Goal: Task Accomplishment & Management: Manage account settings

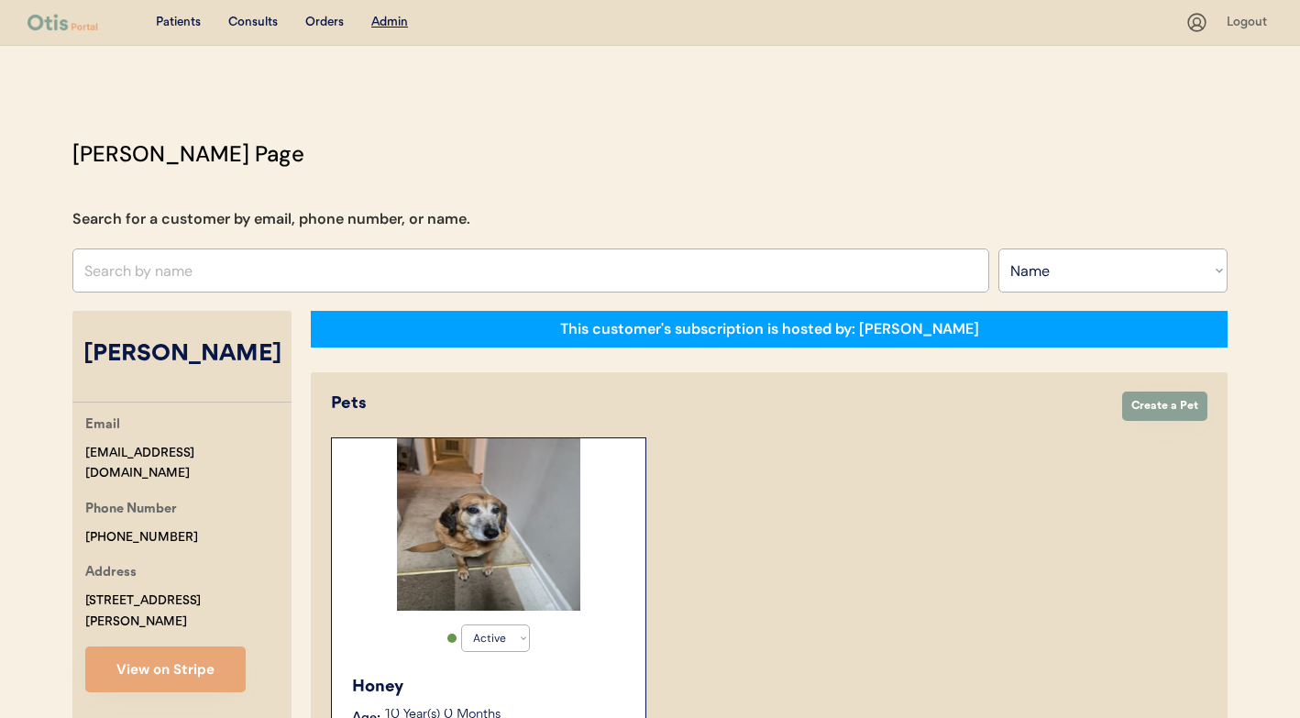
select select ""Name""
select select "true"
click at [250, 20] on div "Consults" at bounding box center [253, 23] width 50 height 18
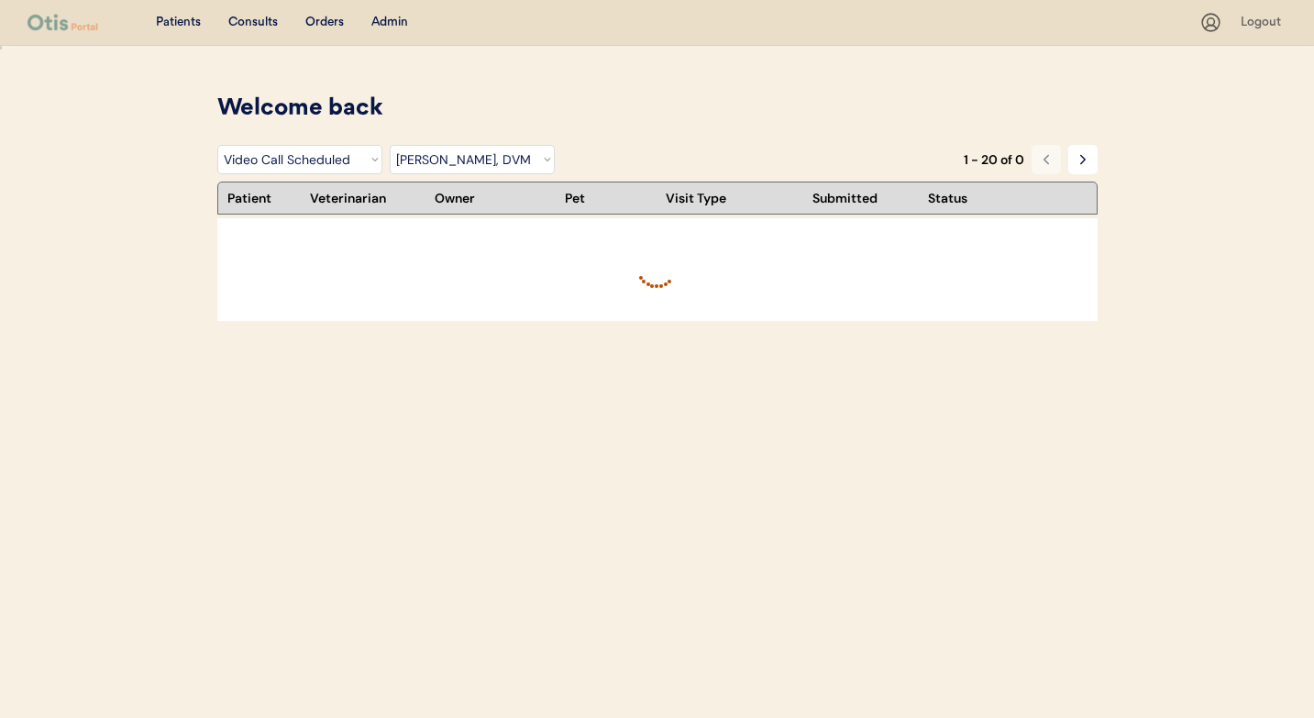
select select ""video_call_scheduled""
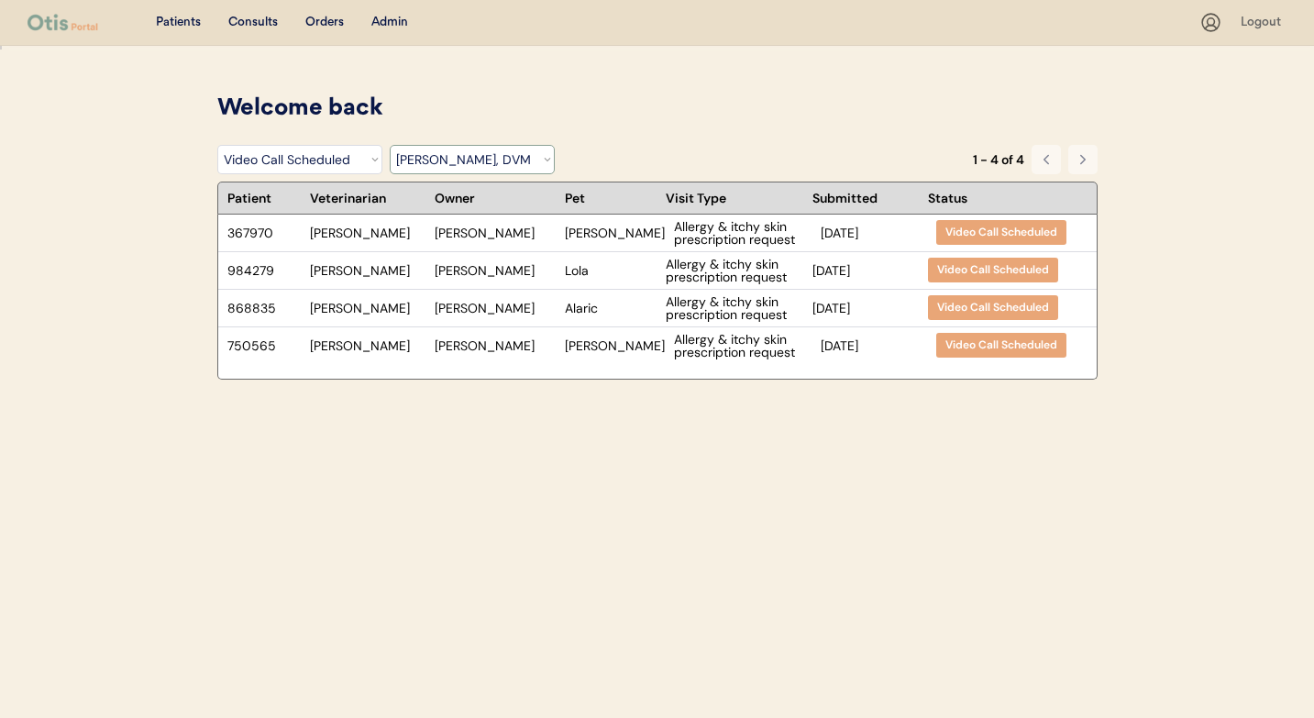
click at [518, 151] on select "Filter by Veterinarian Dr. Erin Belleville, DVM Dr. Scott Perry, DVM Dr. Jamie …" at bounding box center [472, 159] width 165 height 29
select select ""dr__erin_belleville""
click at [390, 145] on select "Filter by Veterinarian Dr. Erin Belleville, DVM Dr. Scott Perry, DVM Dr. Jamie …" at bounding box center [472, 159] width 165 height 29
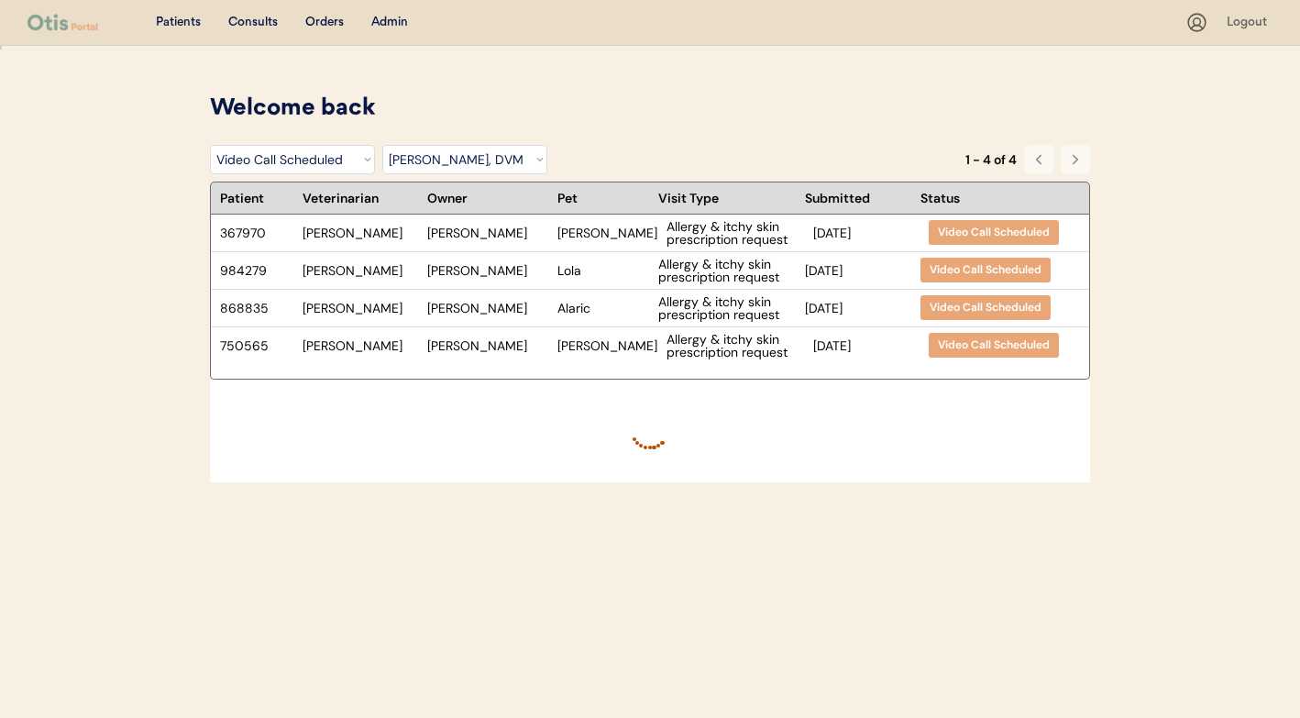
click at [364, 160] on select "Filter by Status Pending Photos Under Review Pending Video Call Video Call Sche…" at bounding box center [292, 159] width 165 height 29
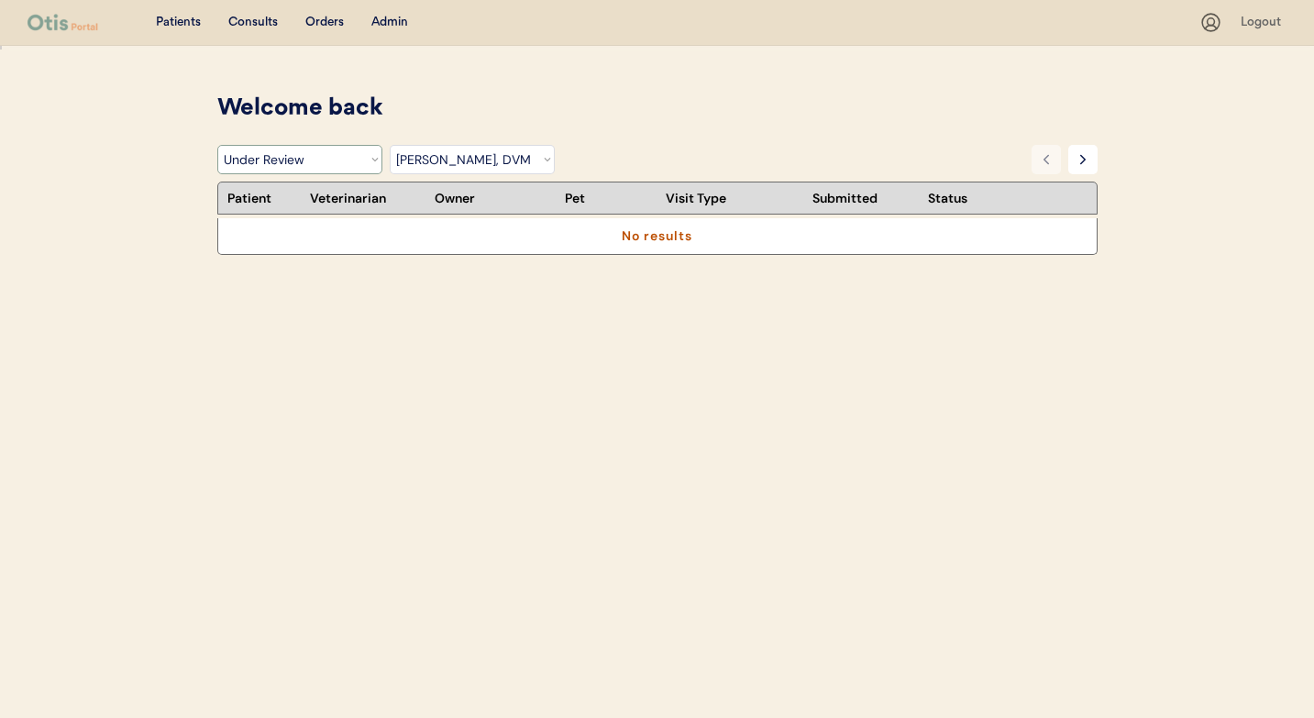
click at [217, 145] on select "Filter by Status Pending Photos Under Review Pending Video Call Video Call Sche…" at bounding box center [299, 159] width 165 height 29
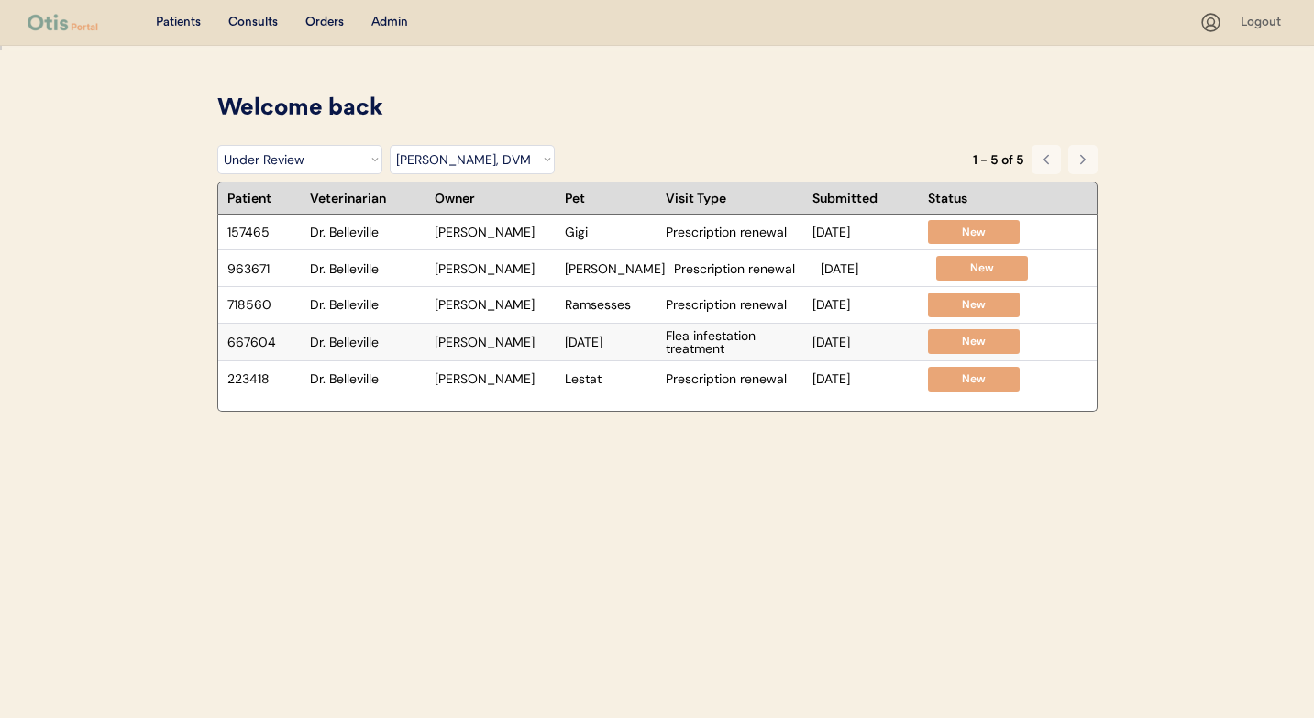
click at [613, 348] on div "Karma" at bounding box center [611, 342] width 92 height 13
click at [346, 168] on select "Filter by Status Pending Photos Under Review Pending Video Call Video Call Sche…" at bounding box center [299, 159] width 165 height 29
click at [217, 145] on select "Filter by Status Pending Photos Under Review Pending Video Call Video Call Sche…" at bounding box center [299, 159] width 165 height 29
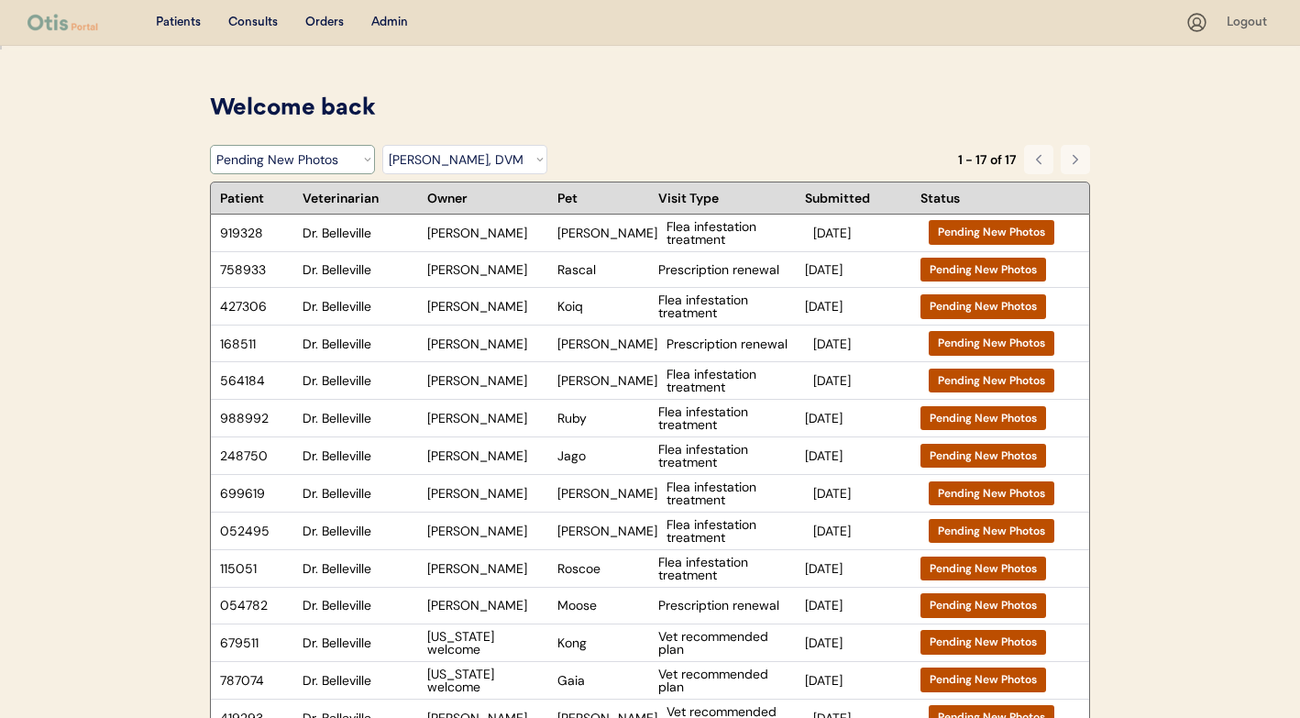
click at [324, 159] on select "Filter by Status Pending Photos Under Review Pending Video Call Video Call Sche…" at bounding box center [292, 159] width 165 height 29
click at [210, 145] on select "Filter by Status Pending Photos Under Review Pending Video Call Video Call Sche…" at bounding box center [292, 159] width 165 height 29
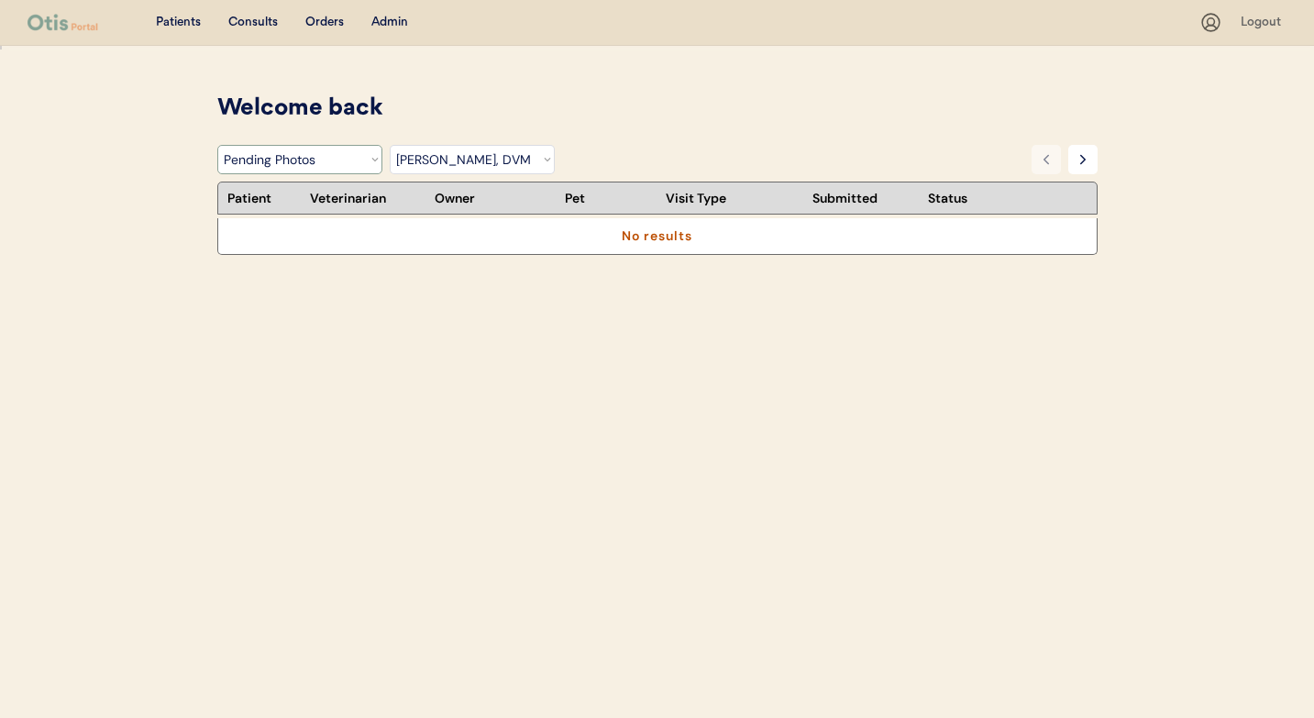
click at [338, 157] on select "Filter by Status Pending Photos Under Review Pending Video Call Video Call Sche…" at bounding box center [299, 159] width 165 height 29
click at [217, 145] on select "Filter by Status Pending Photos Under Review Pending Video Call Video Call Sche…" at bounding box center [299, 159] width 165 height 29
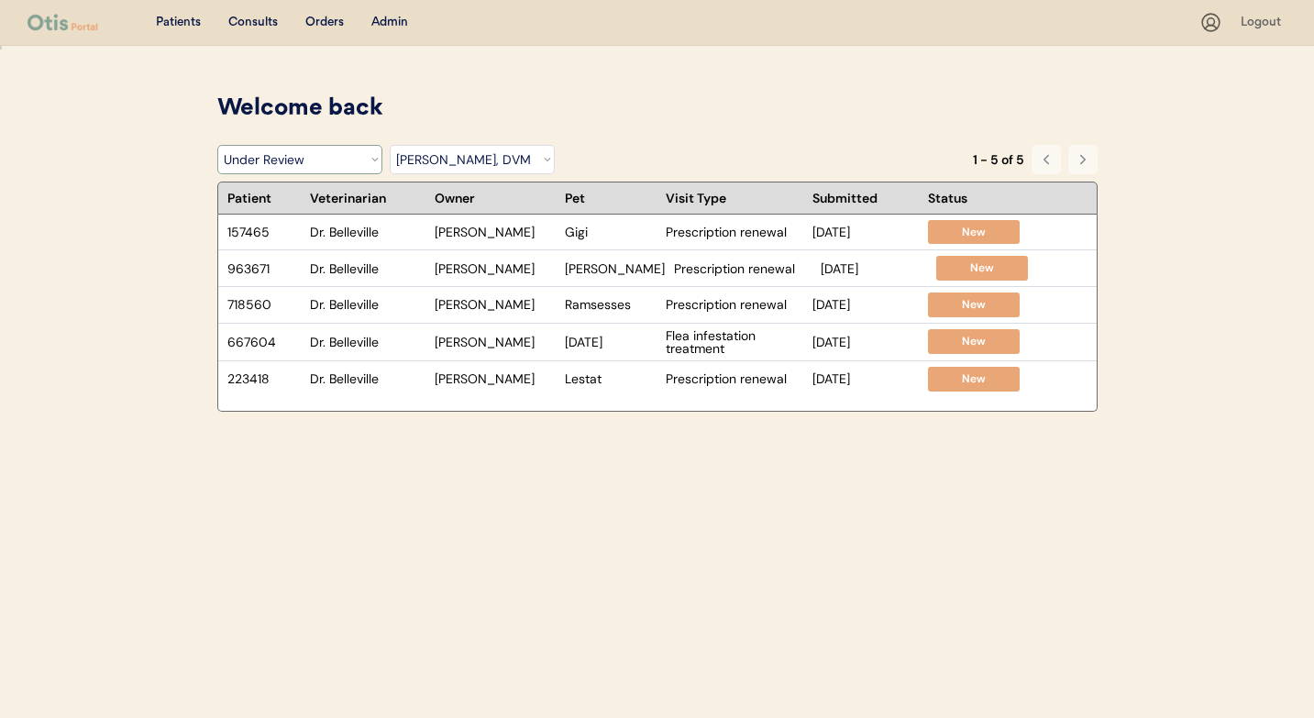
click at [326, 161] on select "Filter by Status Pending Photos Under Review Pending Video Call Video Call Sche…" at bounding box center [299, 159] width 165 height 29
click at [217, 145] on select "Filter by Status Pending Photos Under Review Pending Video Call Video Call Sche…" at bounding box center [299, 159] width 165 height 29
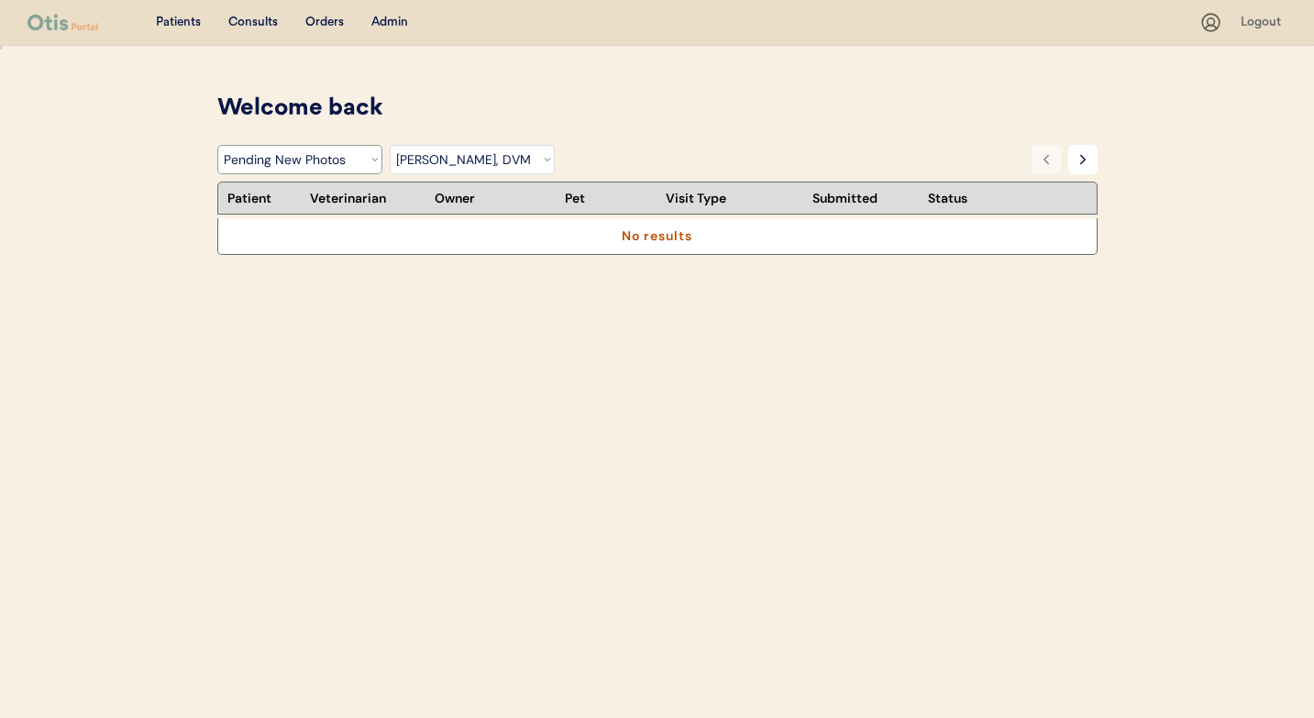
click at [337, 168] on select "Filter by Status Pending Photos Under Review Pending Video Call Video Call Sche…" at bounding box center [299, 159] width 165 height 29
select select ""under_review""
click at [217, 145] on select "Filter by Status Pending Photos Under Review Pending Video Call Video Call Sche…" at bounding box center [299, 159] width 165 height 29
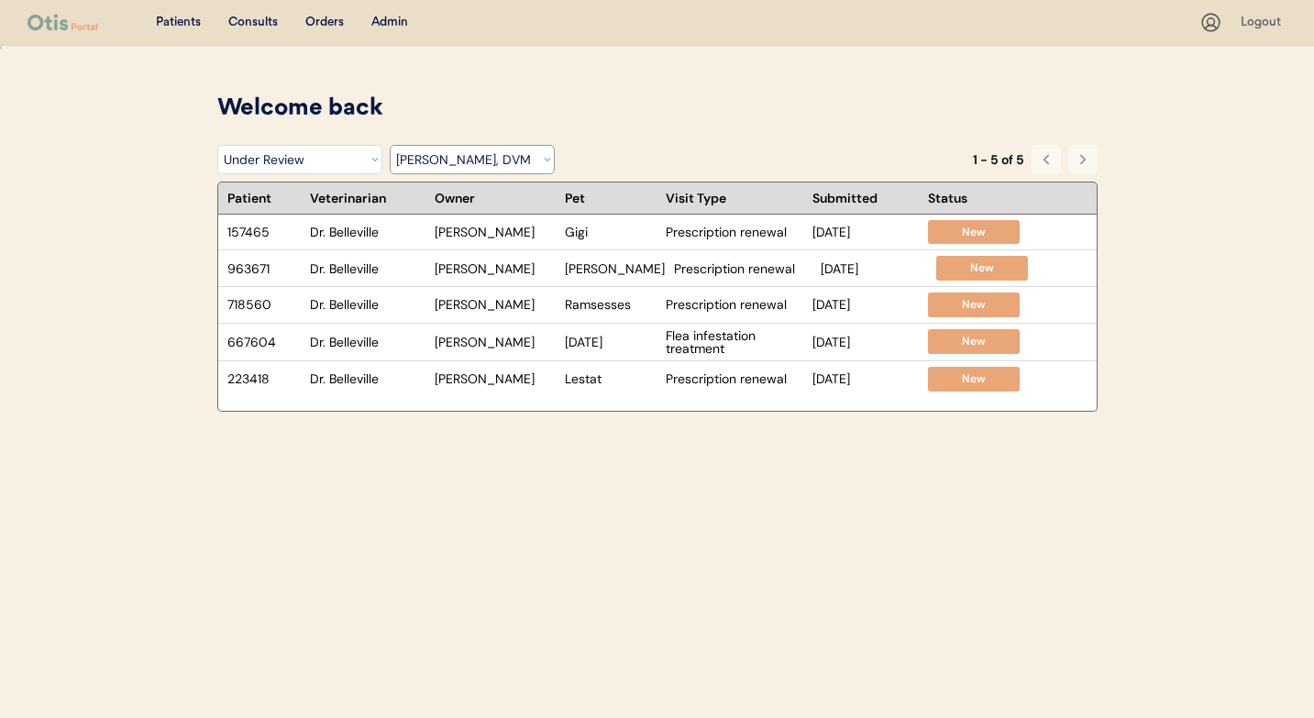
click at [468, 162] on select "Filter by Veterinarian Dr. Erin Belleville, DVM Dr. Scott Perry, DVM Dr. Jamie …" at bounding box center [472, 159] width 165 height 29
click at [390, 145] on select "Filter by Veterinarian Dr. Erin Belleville, DVM Dr. Scott Perry, DVM Dr. Jamie …" at bounding box center [472, 159] width 165 height 29
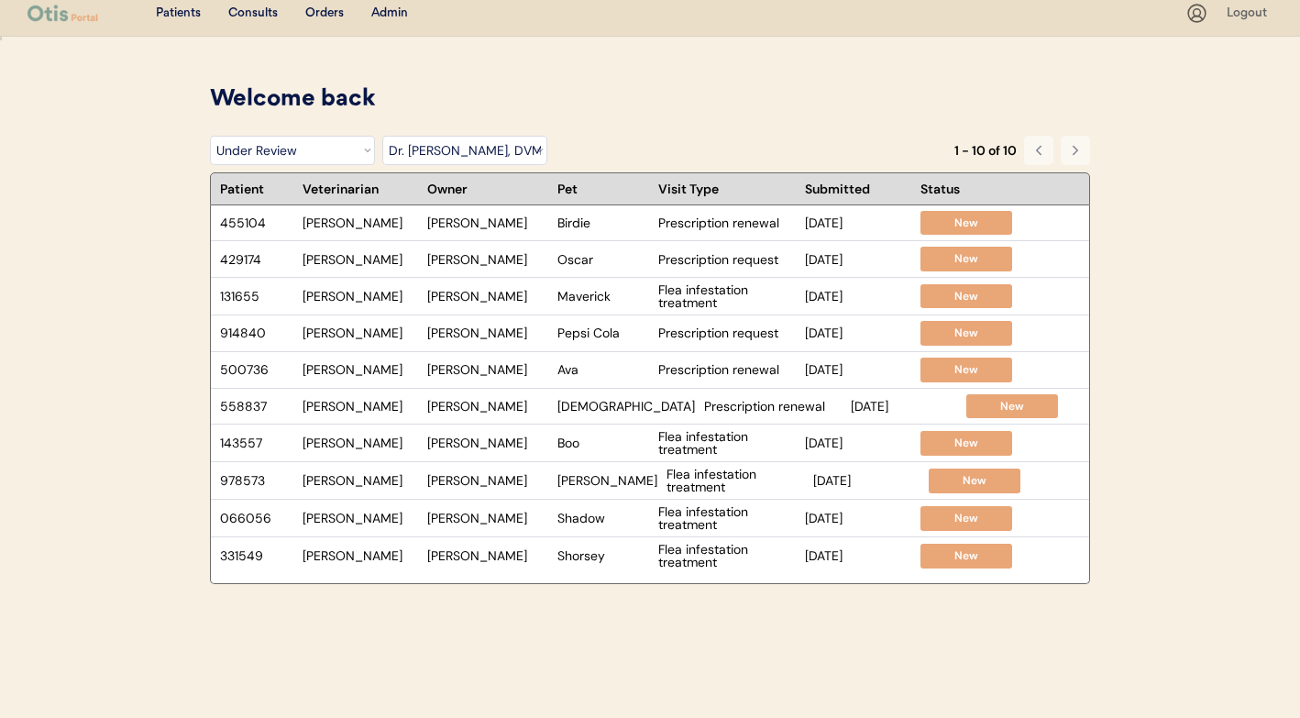
scroll to position [10, 0]
click at [607, 367] on div "Ava" at bounding box center [604, 368] width 92 height 13
click at [482, 326] on div "Thomas Pate" at bounding box center [487, 332] width 121 height 13
click at [594, 409] on div "Lady" at bounding box center [627, 405] width 138 height 13
click at [300, 139] on select "Filter by Status Pending Photos Under Review Pending Video Call Video Call Sche…" at bounding box center [292, 149] width 165 height 29
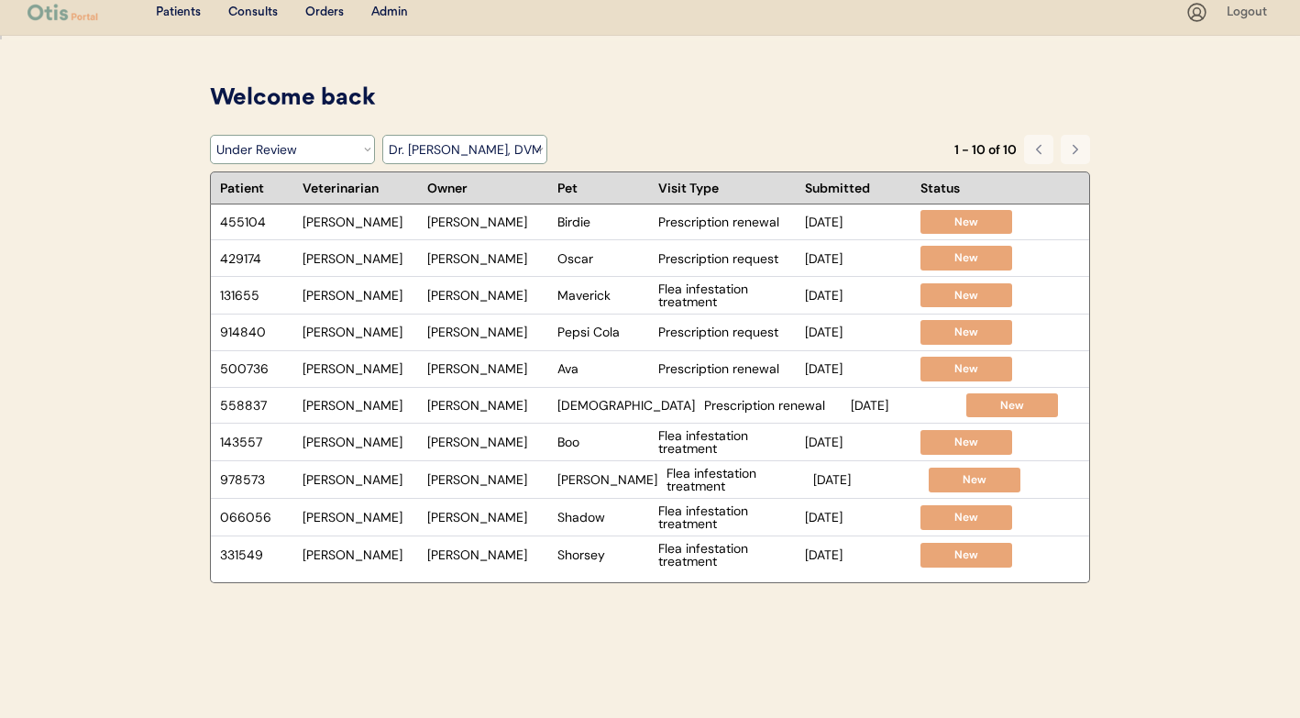
click at [491, 150] on select "Filter by Veterinarian Dr. Erin Belleville, DVM Dr. Scott Perry, DVM Dr. Jamie …" at bounding box center [464, 149] width 165 height 29
select select ""dr__erin_belleville""
click at [382, 135] on select "Filter by Veterinarian Dr. Erin Belleville, DVM Dr. Scott Perry, DVM Dr. Jamie …" at bounding box center [464, 149] width 165 height 29
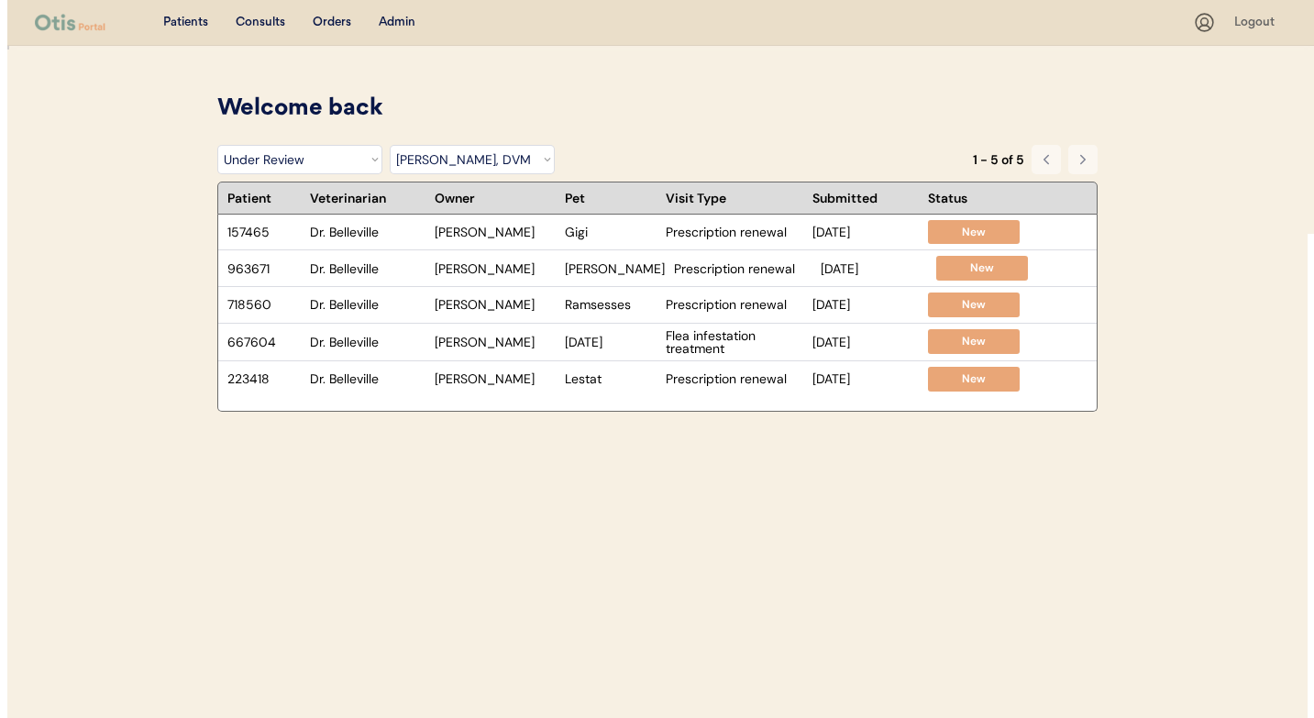
scroll to position [0, 0]
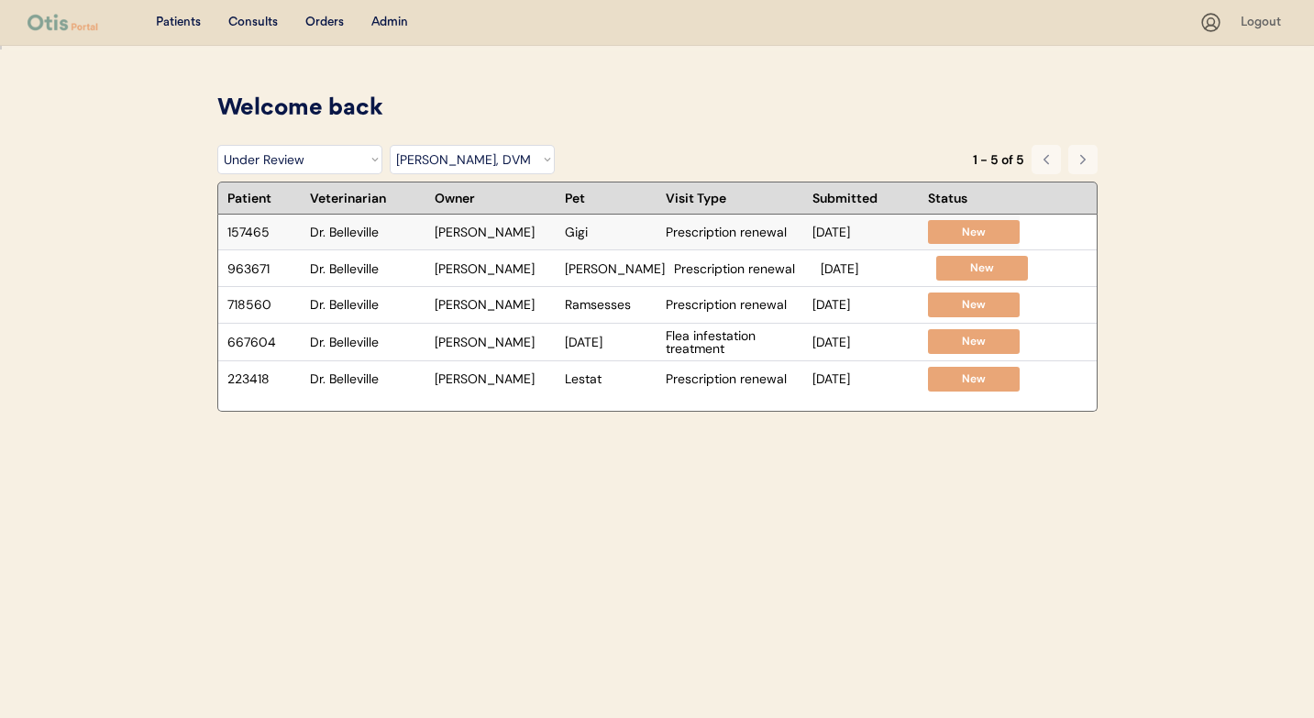
click at [590, 235] on div "Gigi" at bounding box center [611, 232] width 92 height 13
click at [384, 25] on div "Admin" at bounding box center [389, 23] width 37 height 18
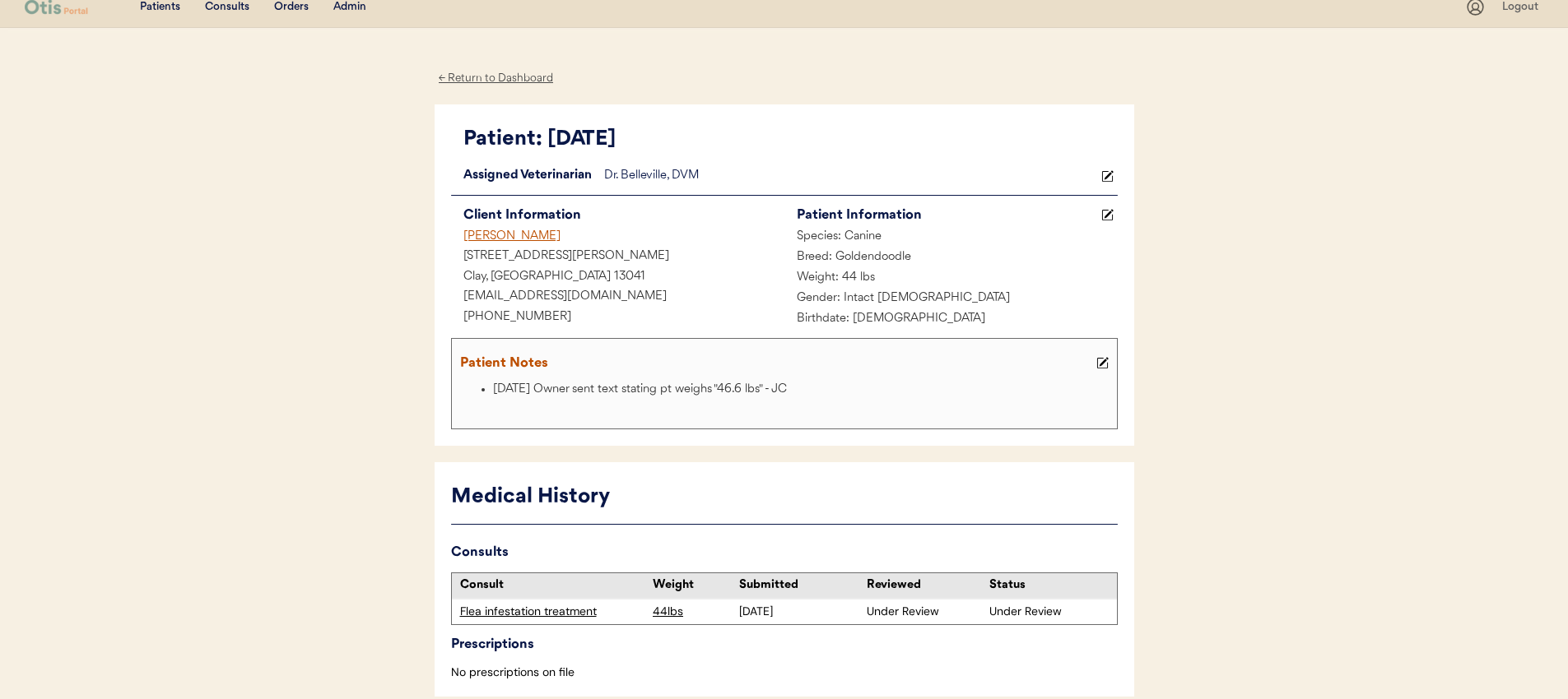
scroll to position [34, 0]
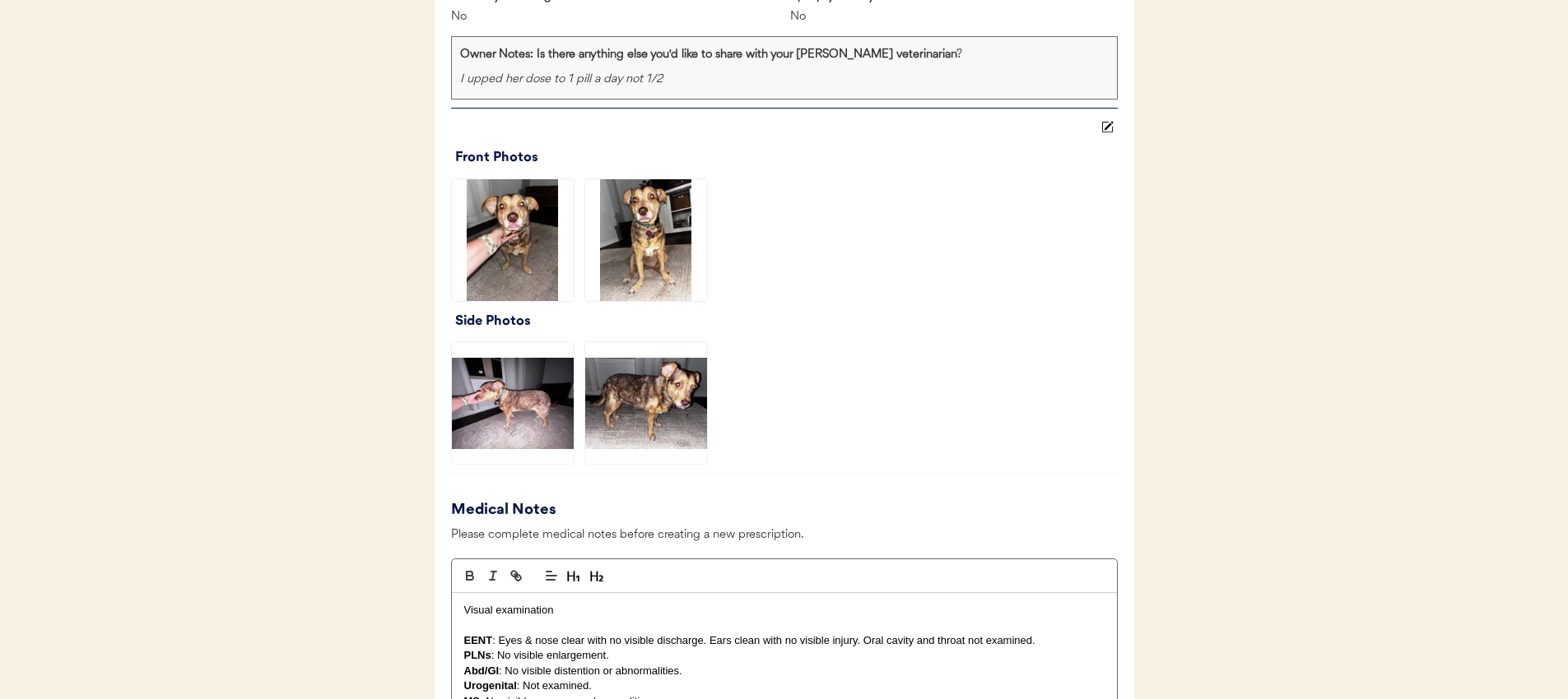
scroll to position [1226, 0]
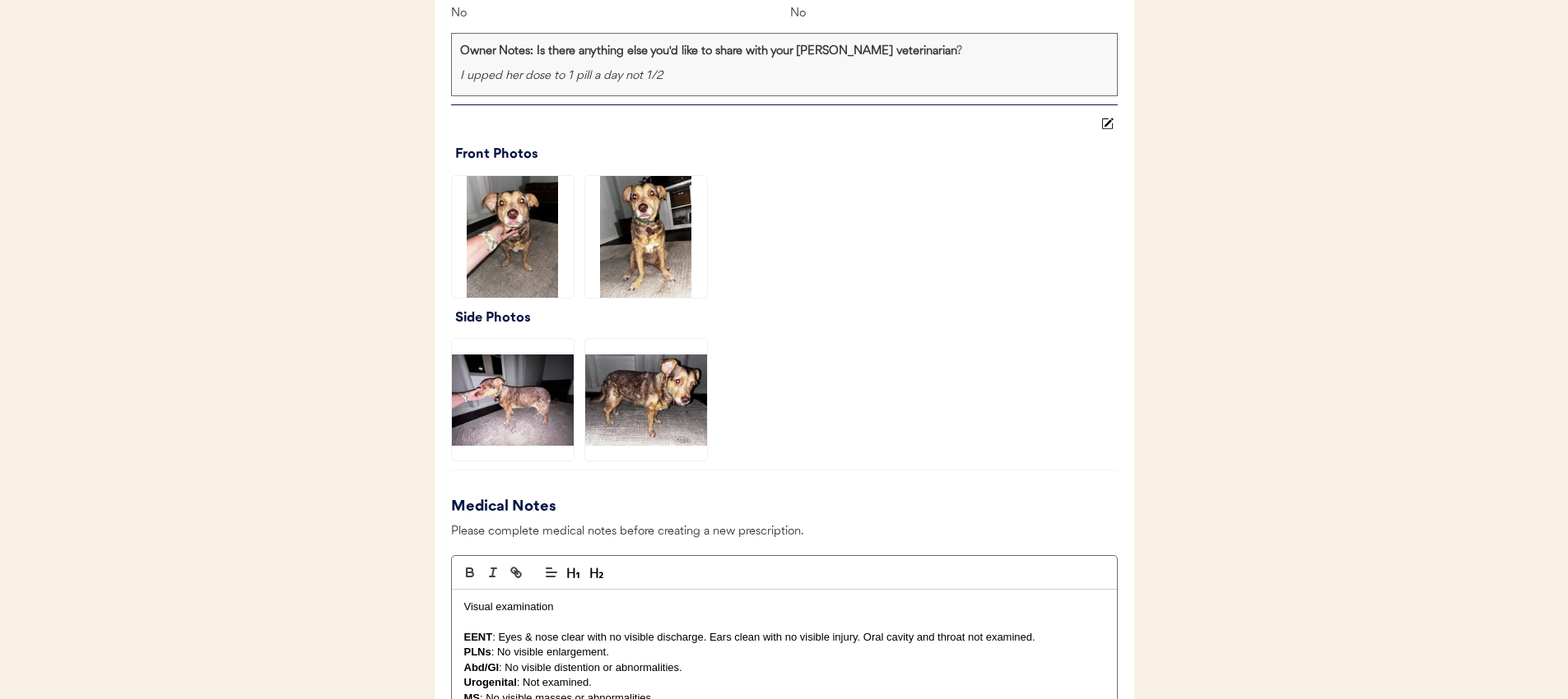
click at [540, 422] on img at bounding box center [512, 400] width 122 height 122
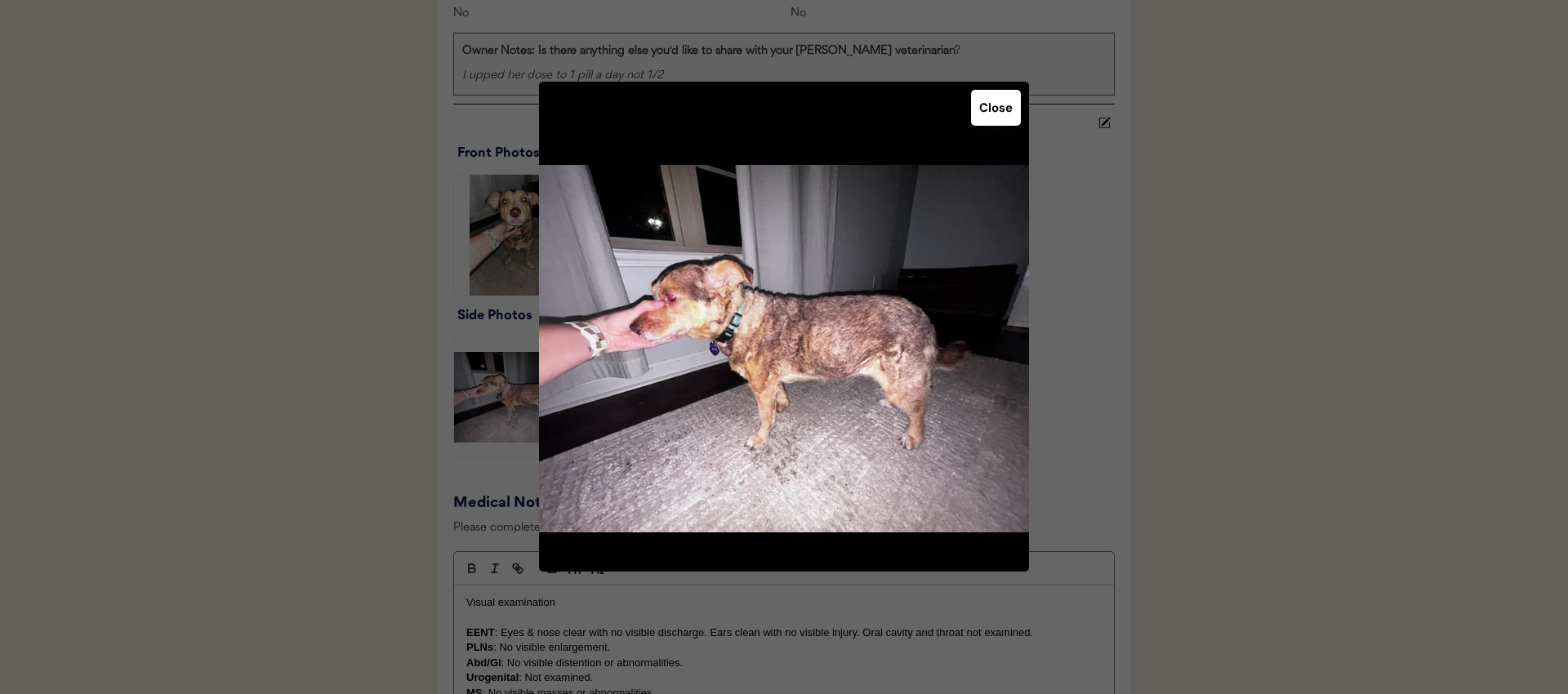
click at [359, 398] on div at bounding box center [784, 347] width 1568 height 694
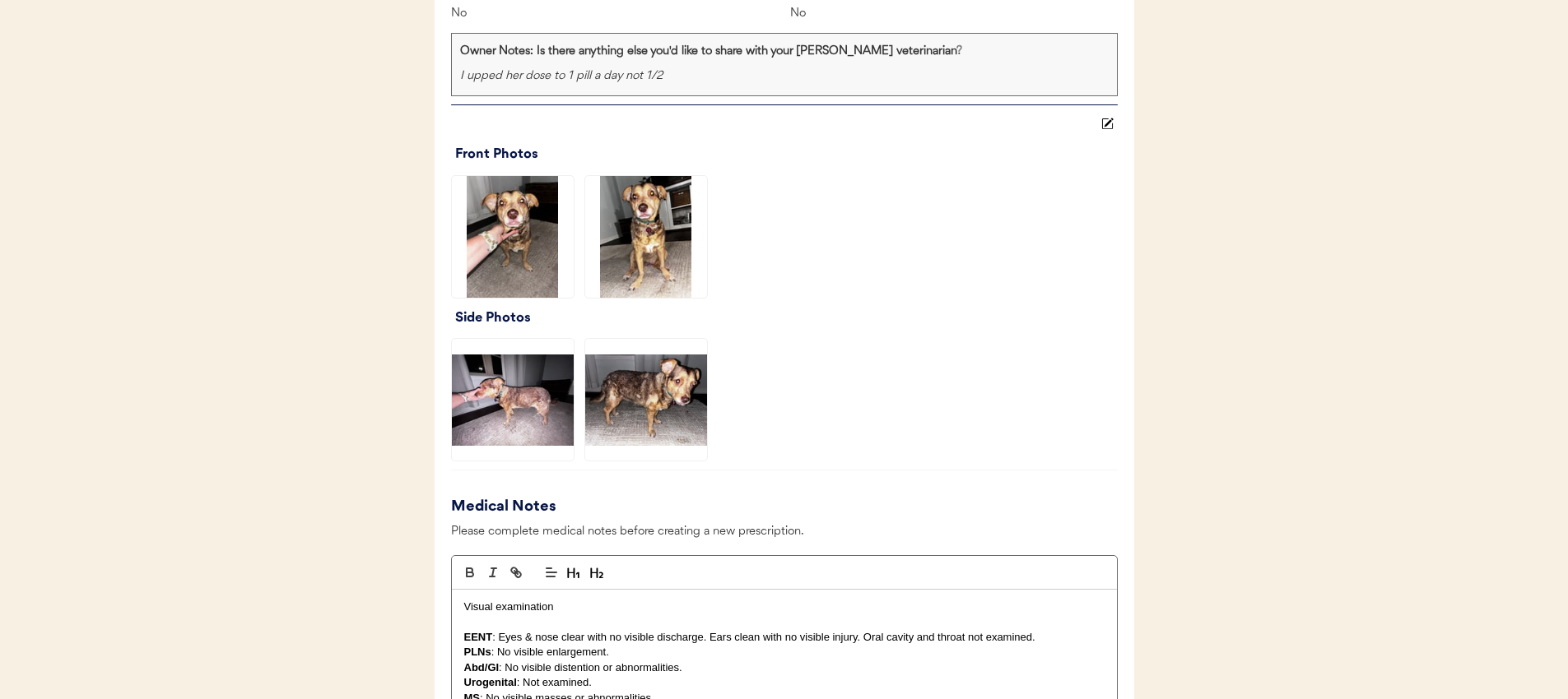
click at [620, 392] on img at bounding box center [646, 400] width 122 height 122
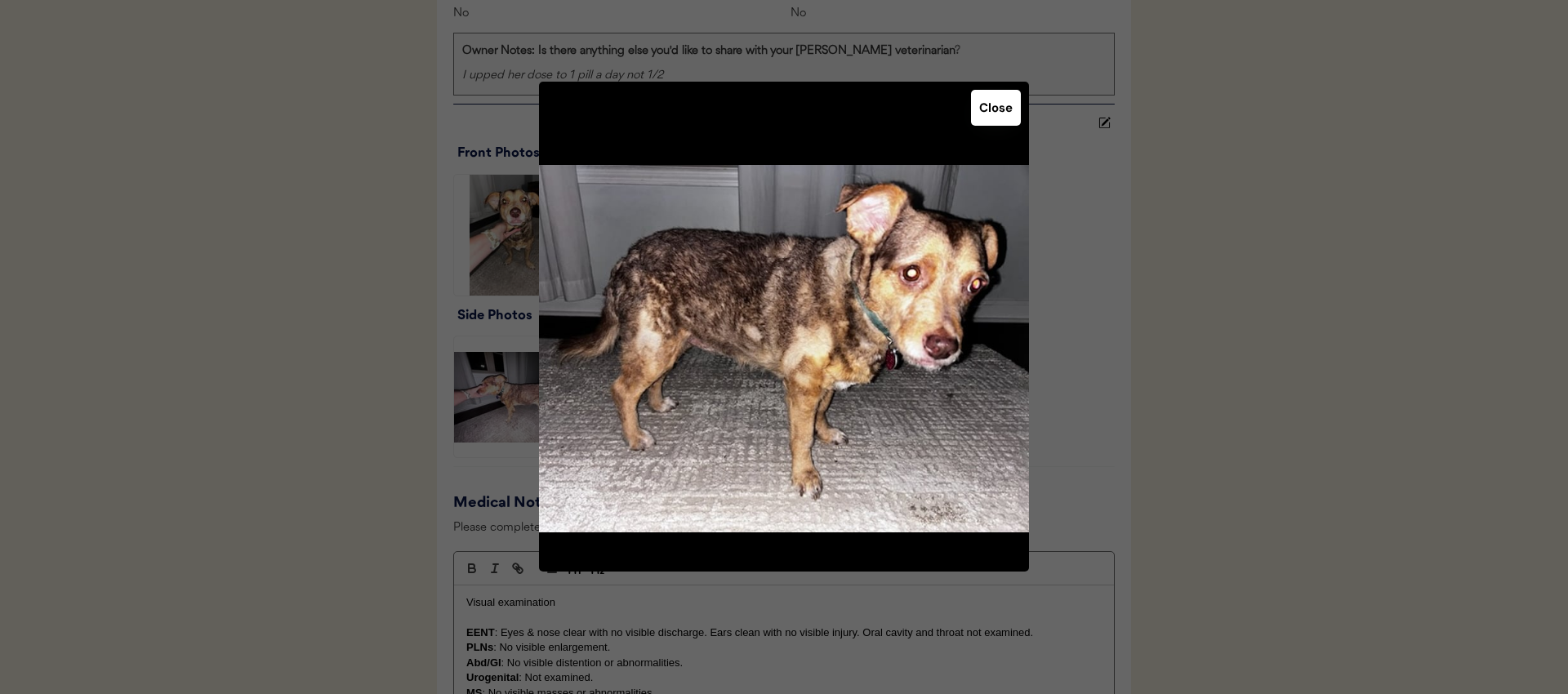
click at [335, 360] on div at bounding box center [784, 347] width 1568 height 694
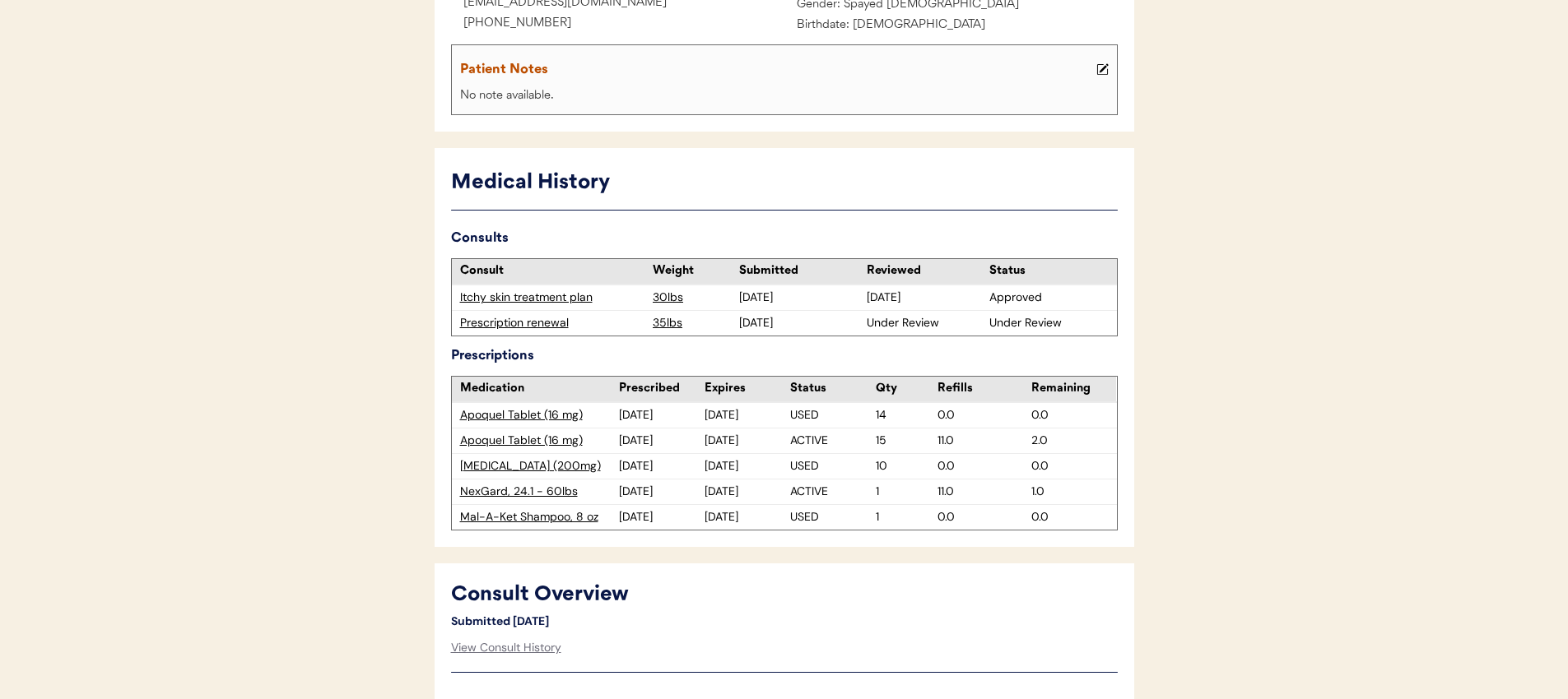
scroll to position [0, 0]
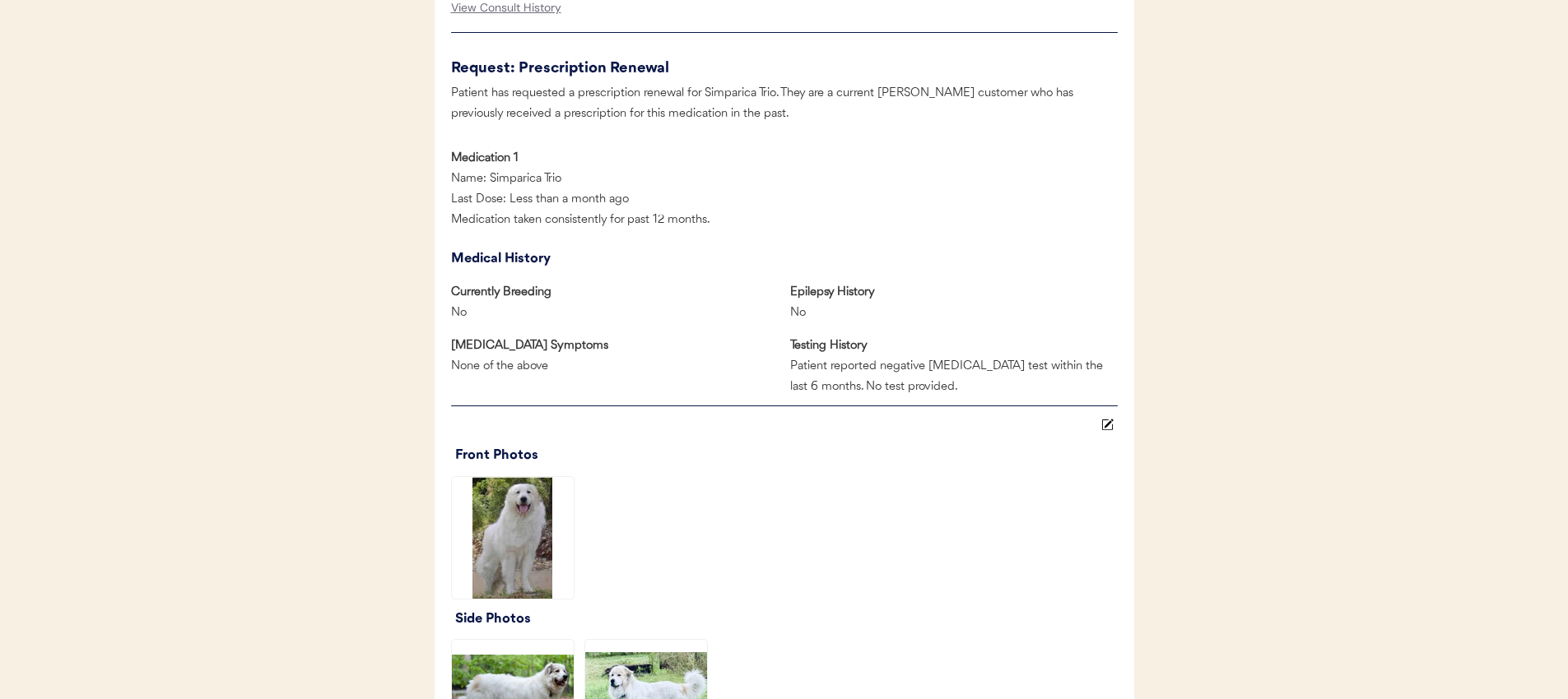
scroll to position [1093, 0]
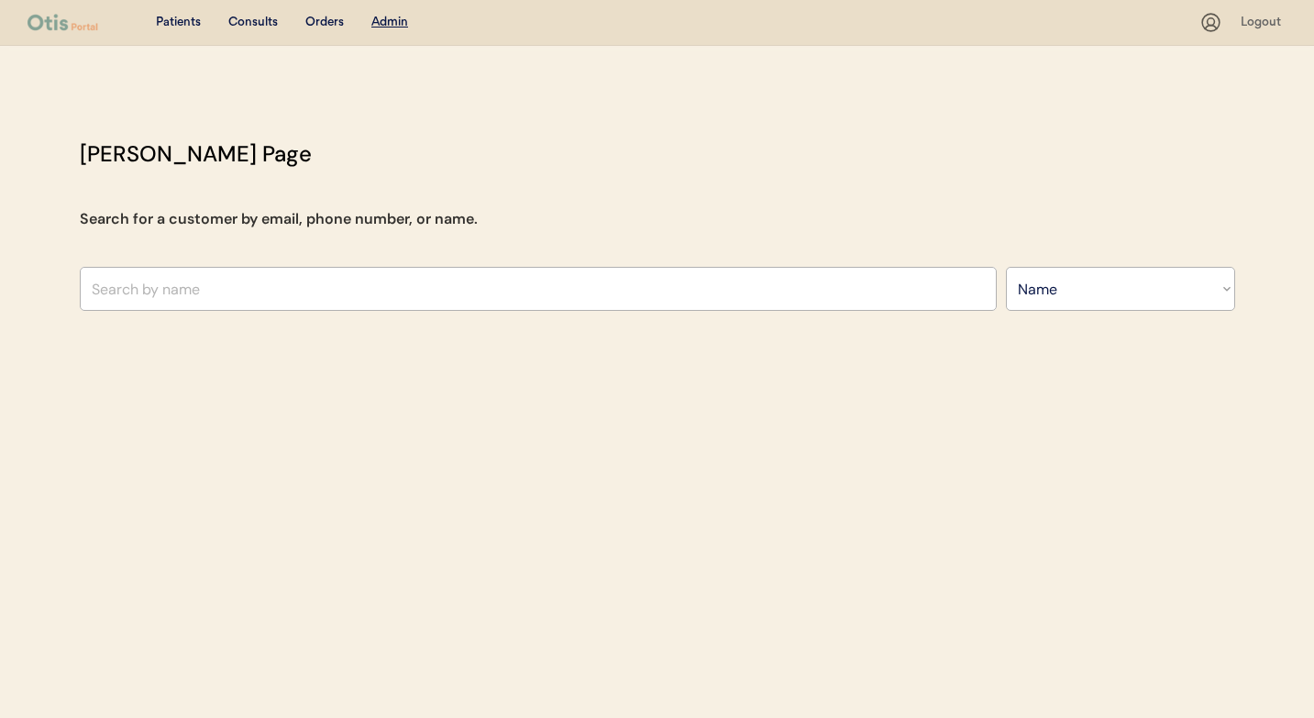
select select ""Name""
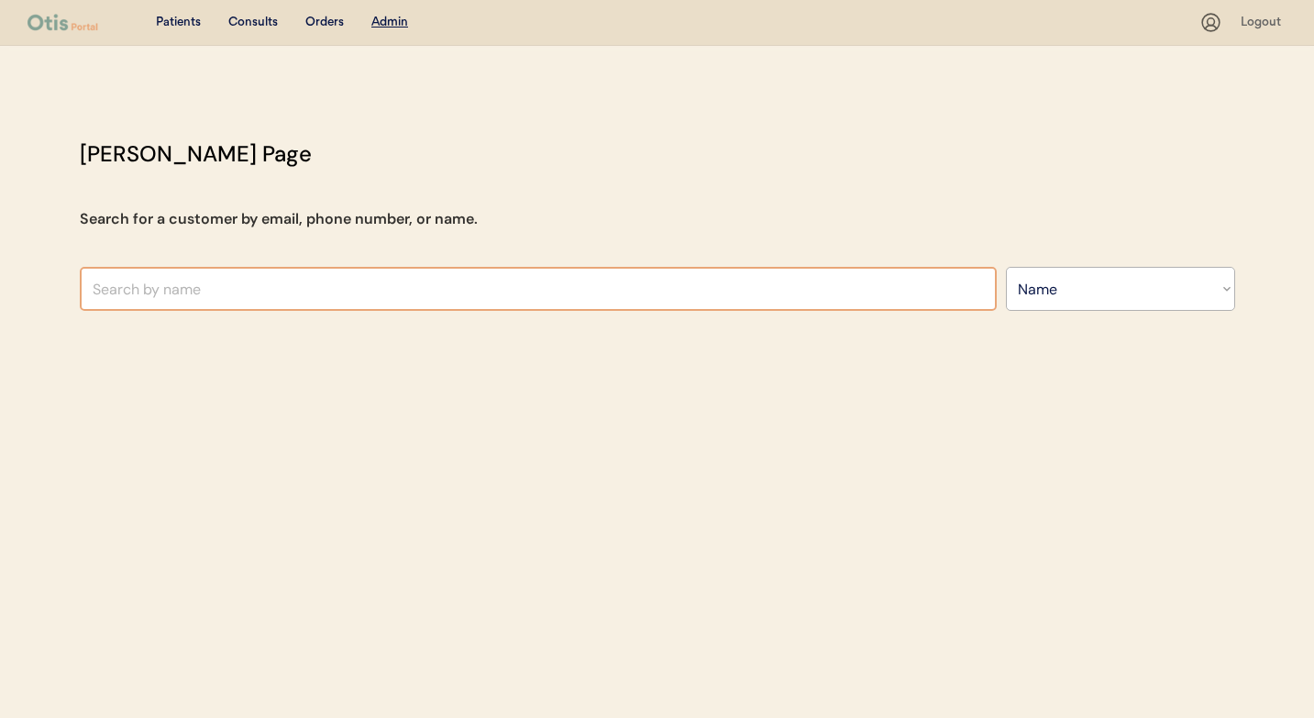
click at [464, 303] on input "text" at bounding box center [538, 289] width 917 height 44
type input "julis"
type input "julisa Dixon"
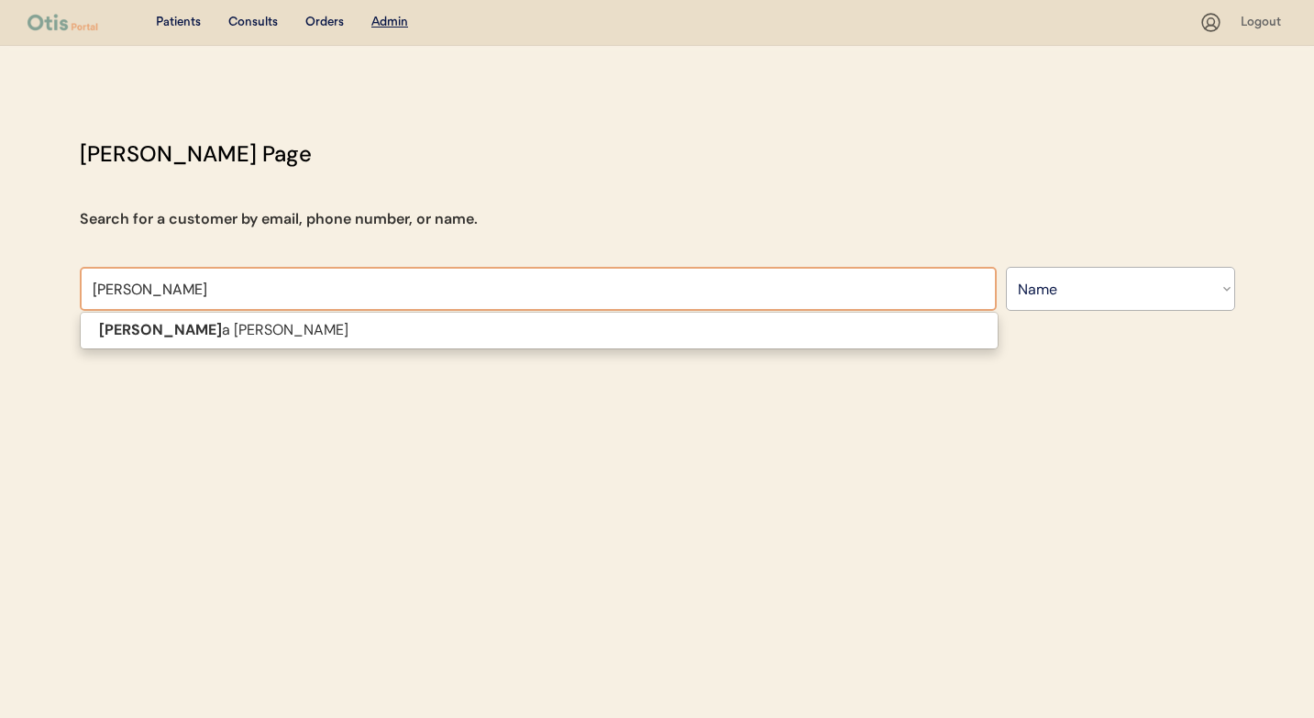
type input "julisa"
type input "julisa di"
type input "julisa dixon"
type input "Julisa Dixon"
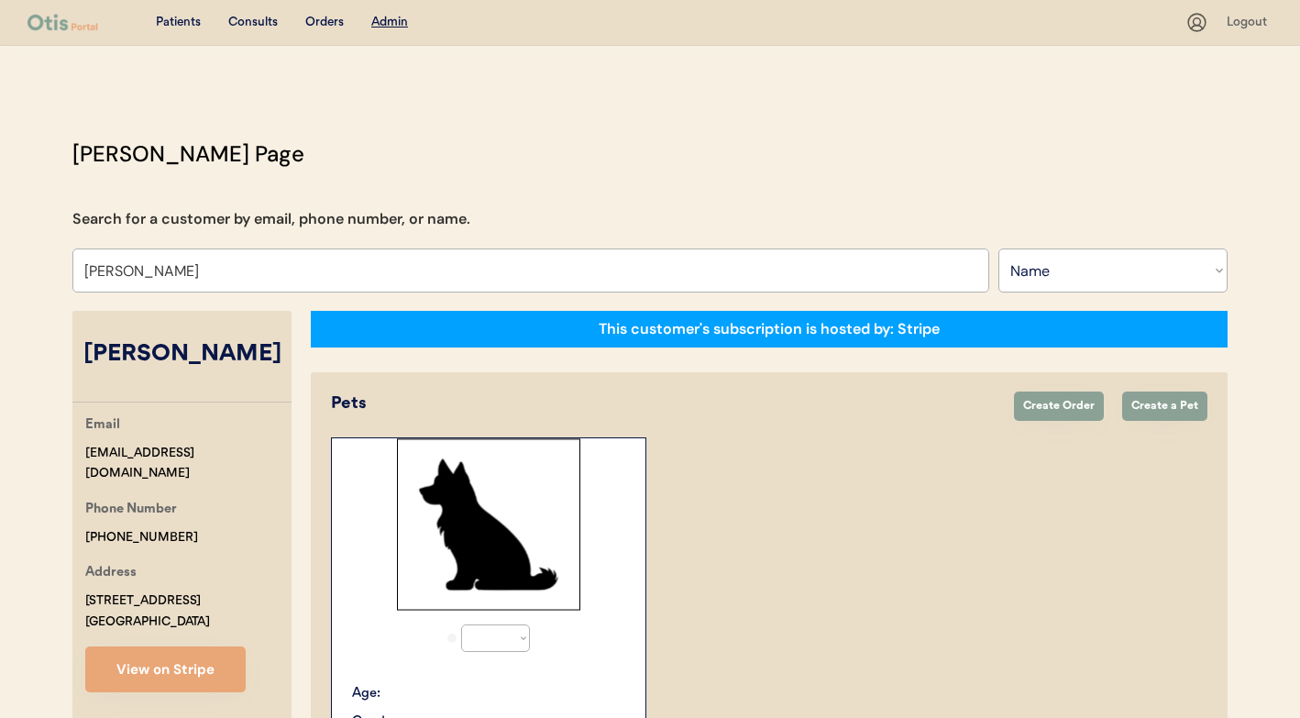
select select "true"
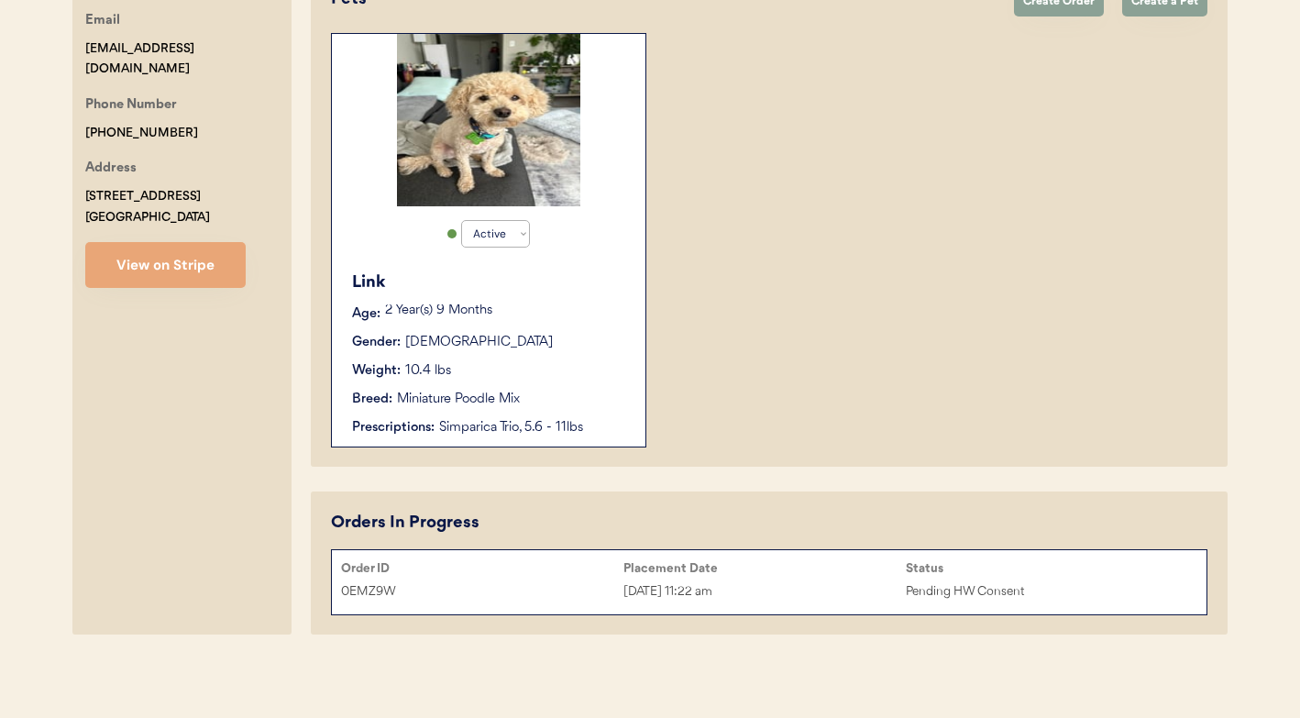
scroll to position [406, 0]
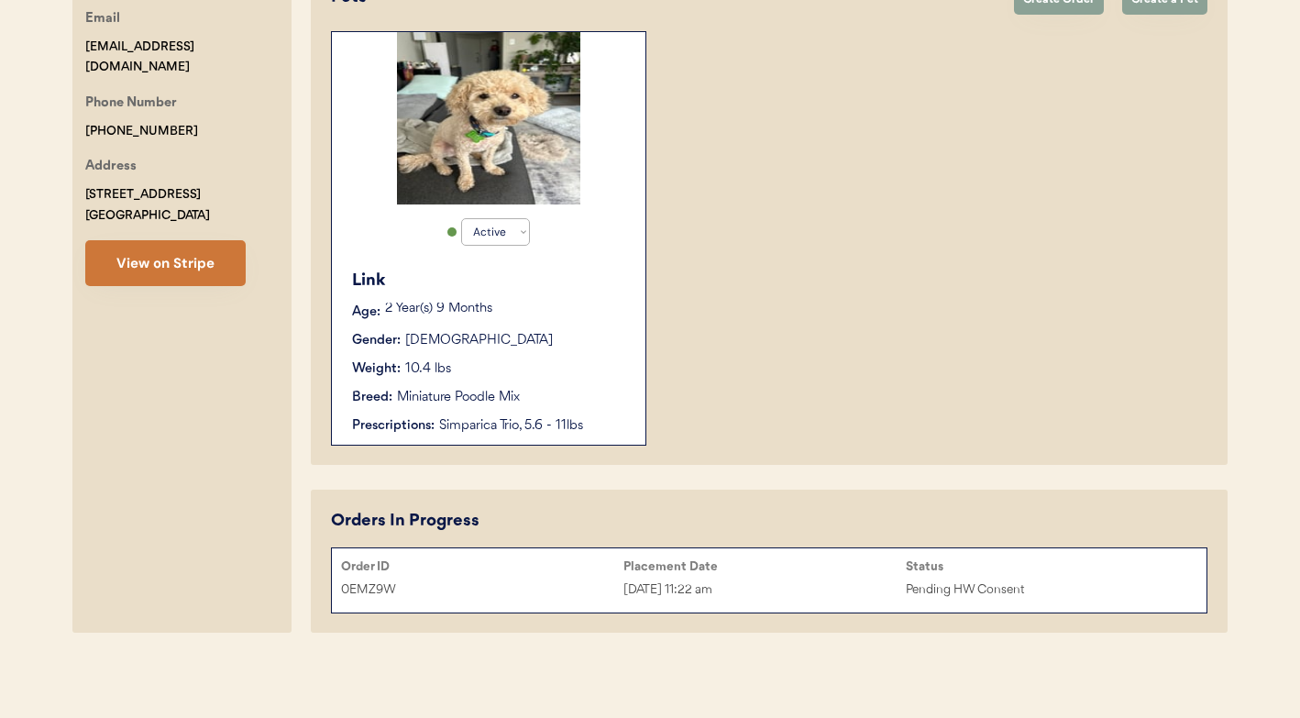
click at [230, 281] on button "View on Stripe" at bounding box center [165, 263] width 160 height 46
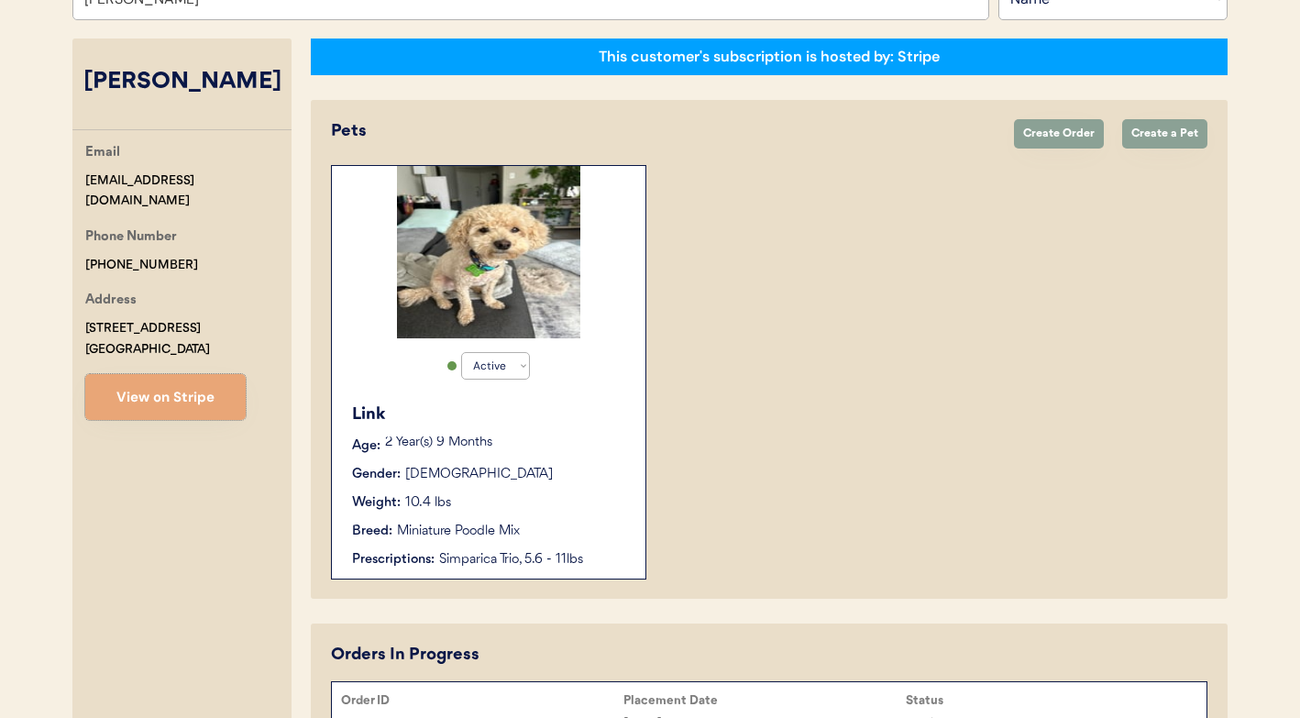
scroll to position [60, 0]
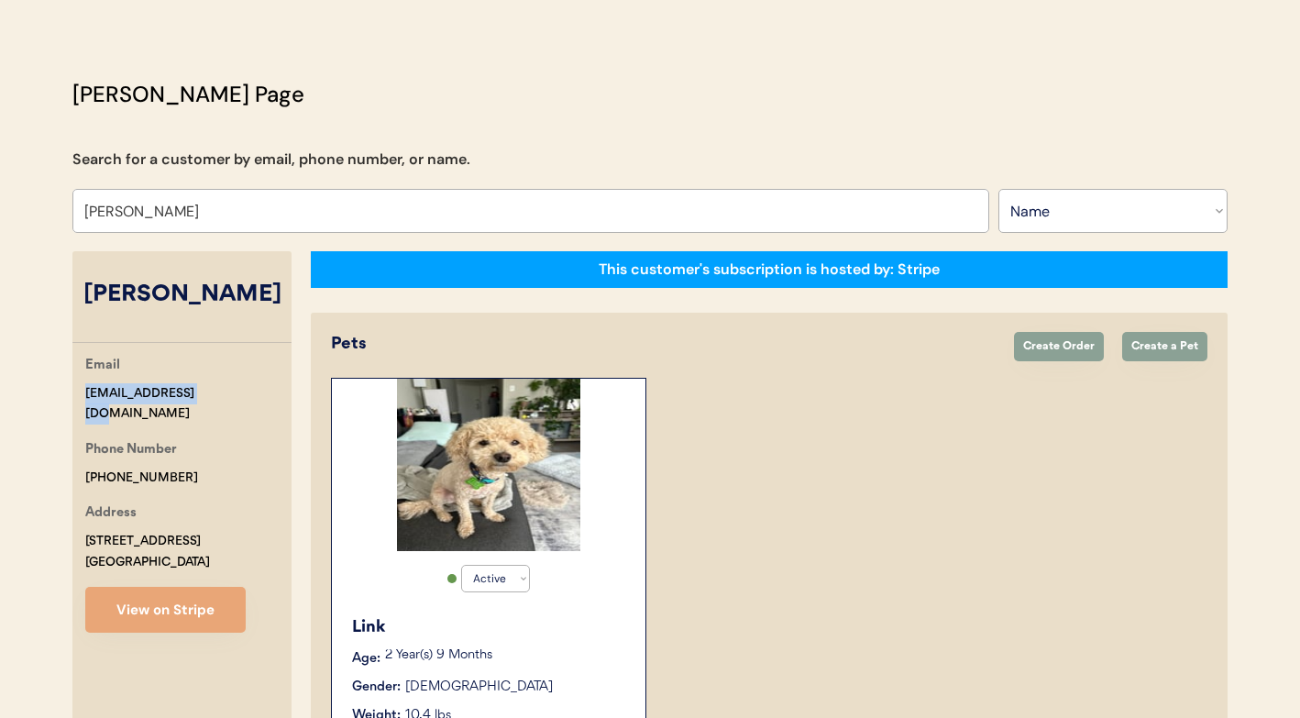
drag, startPoint x: 203, startPoint y: 388, endPoint x: 52, endPoint y: 387, distance: 150.4
click at [52, 387] on div "Patients Consults Orders Admin Logout Otis Admin Page Search for a customer by …" at bounding box center [650, 502] width 1300 height 1124
copy div "jillsdot@gmail.com"
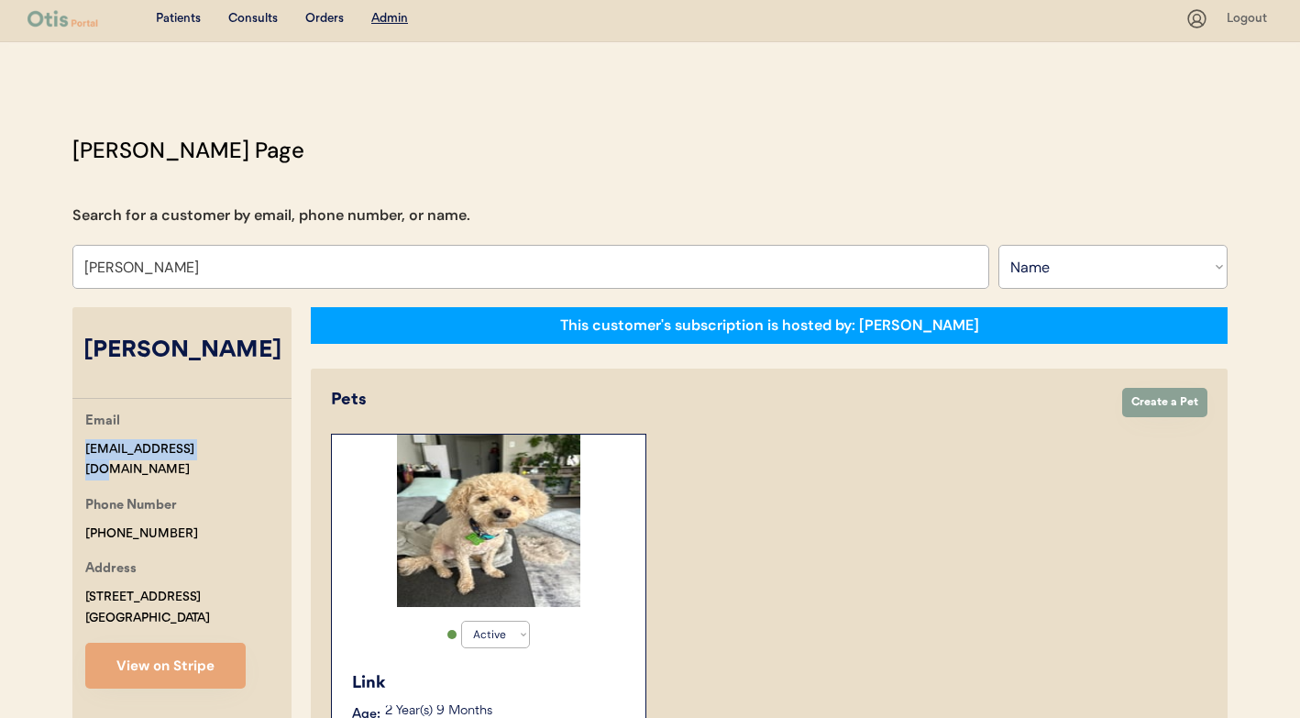
scroll to position [574, 0]
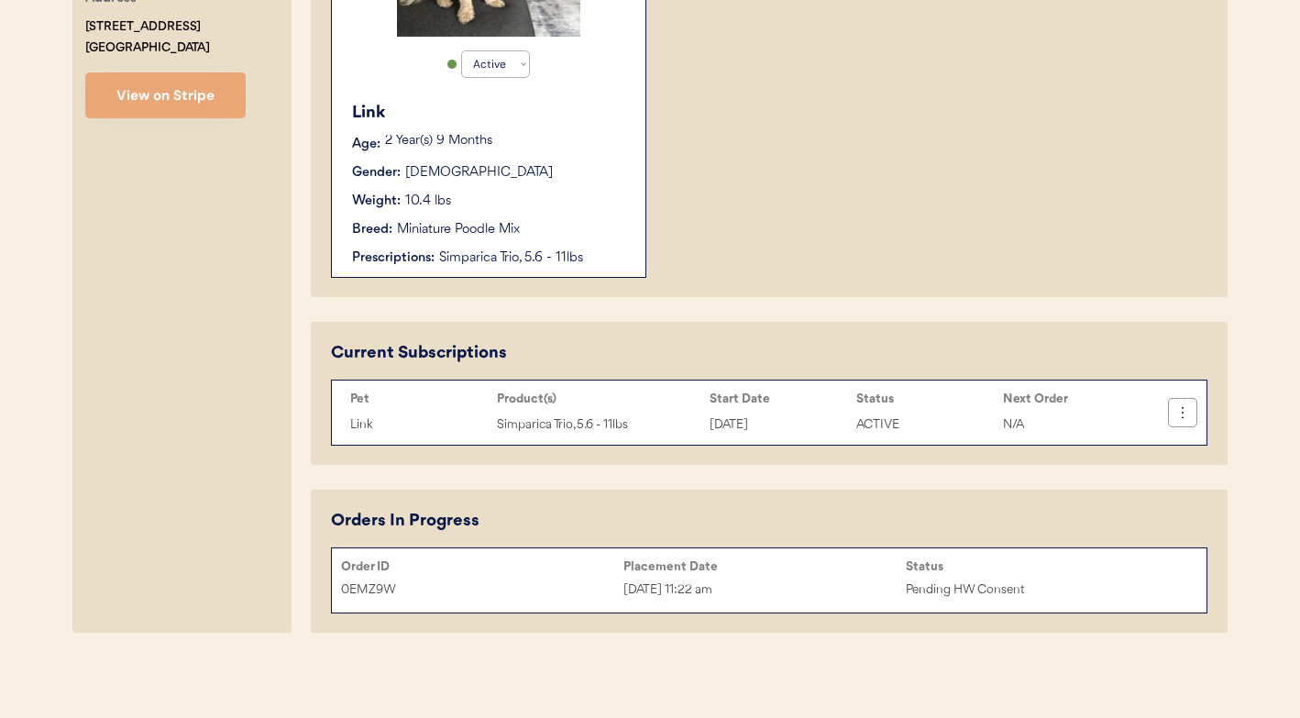
click at [1193, 416] on button at bounding box center [1183, 413] width 28 height 28
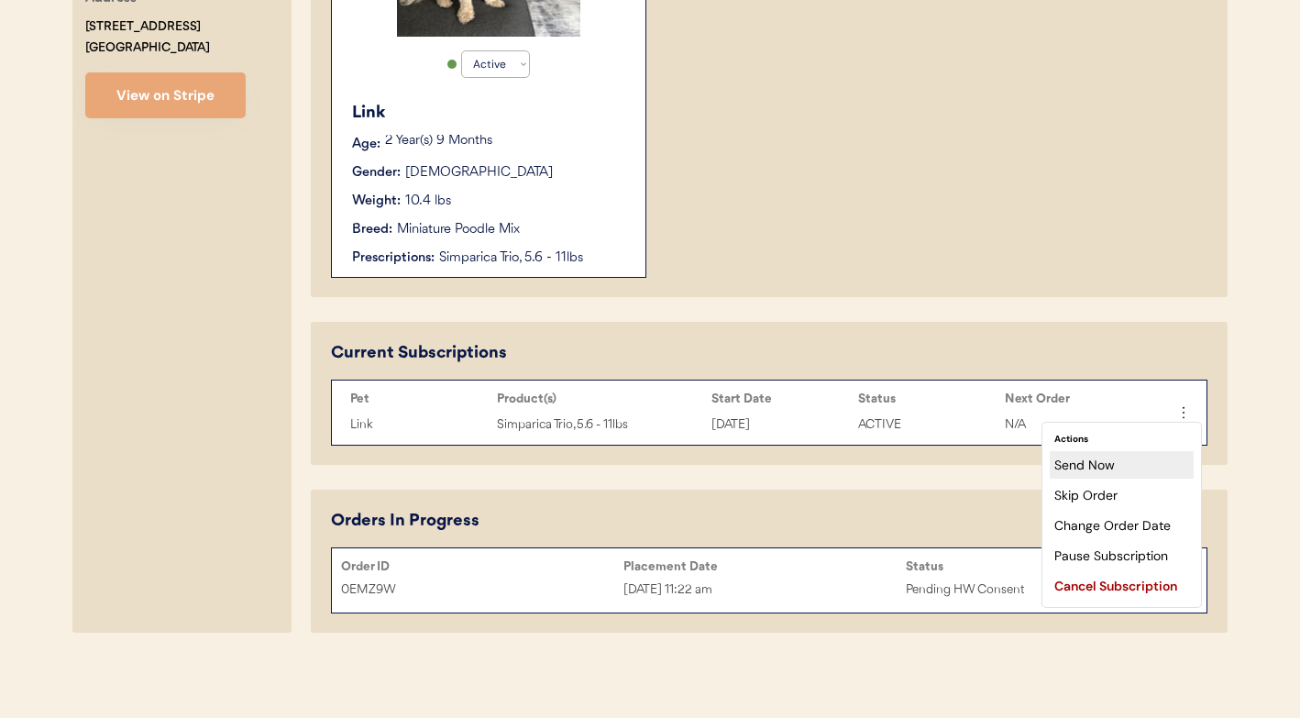
click at [1137, 461] on div "Send Now" at bounding box center [1122, 465] width 144 height 28
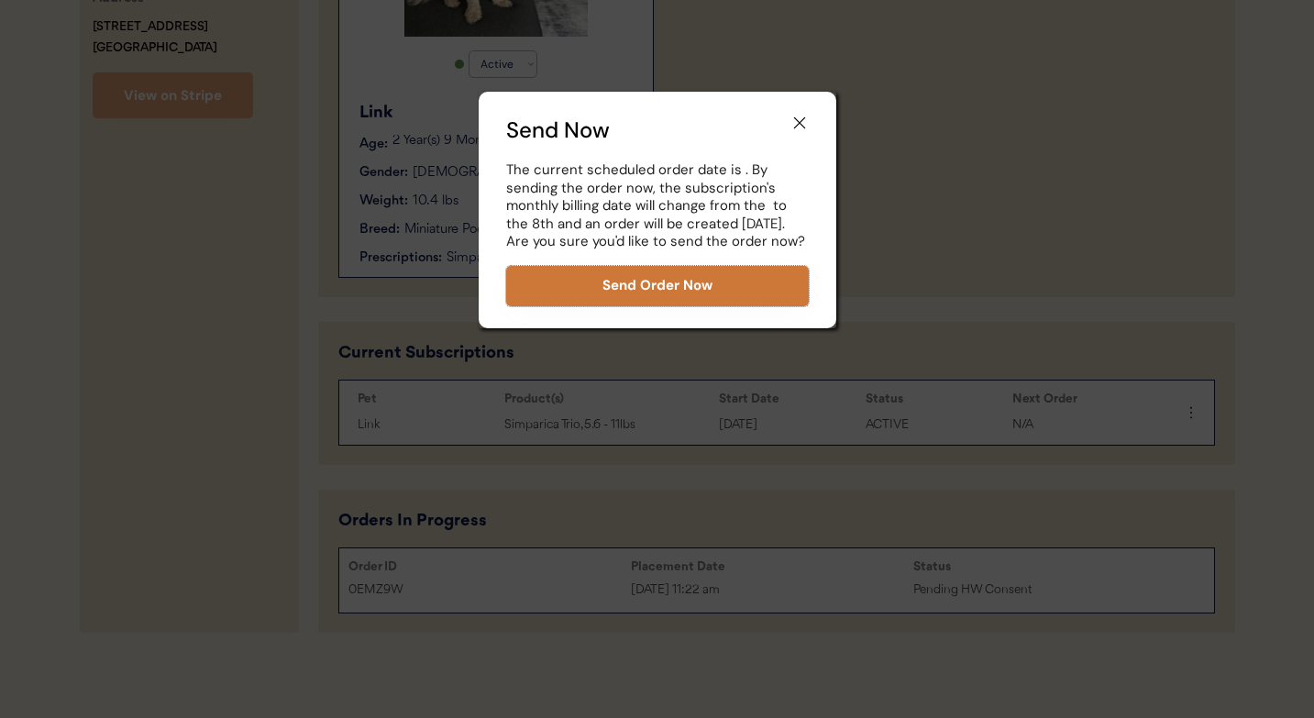
click at [676, 302] on button "Send Order Now" at bounding box center [657, 286] width 303 height 40
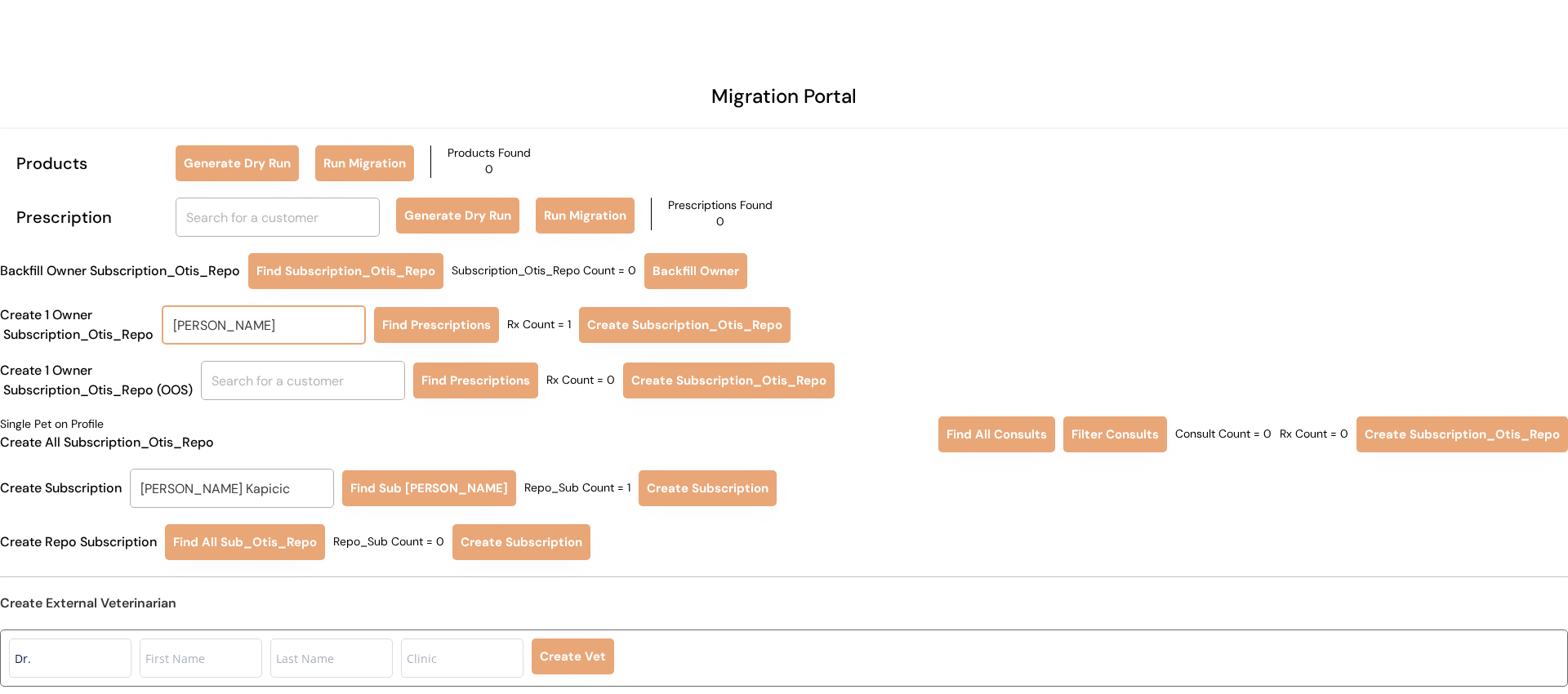
click at [300, 323] on input "[PERSON_NAME]" at bounding box center [264, 325] width 204 height 39
click at [326, 361] on p "[PERSON_NAME]" at bounding box center [266, 362] width 204 height 24
type input "[PERSON_NAME]"
click at [407, 321] on button "Find Prescriptions" at bounding box center [436, 325] width 125 height 36
click at [223, 218] on input "text" at bounding box center [277, 217] width 204 height 39
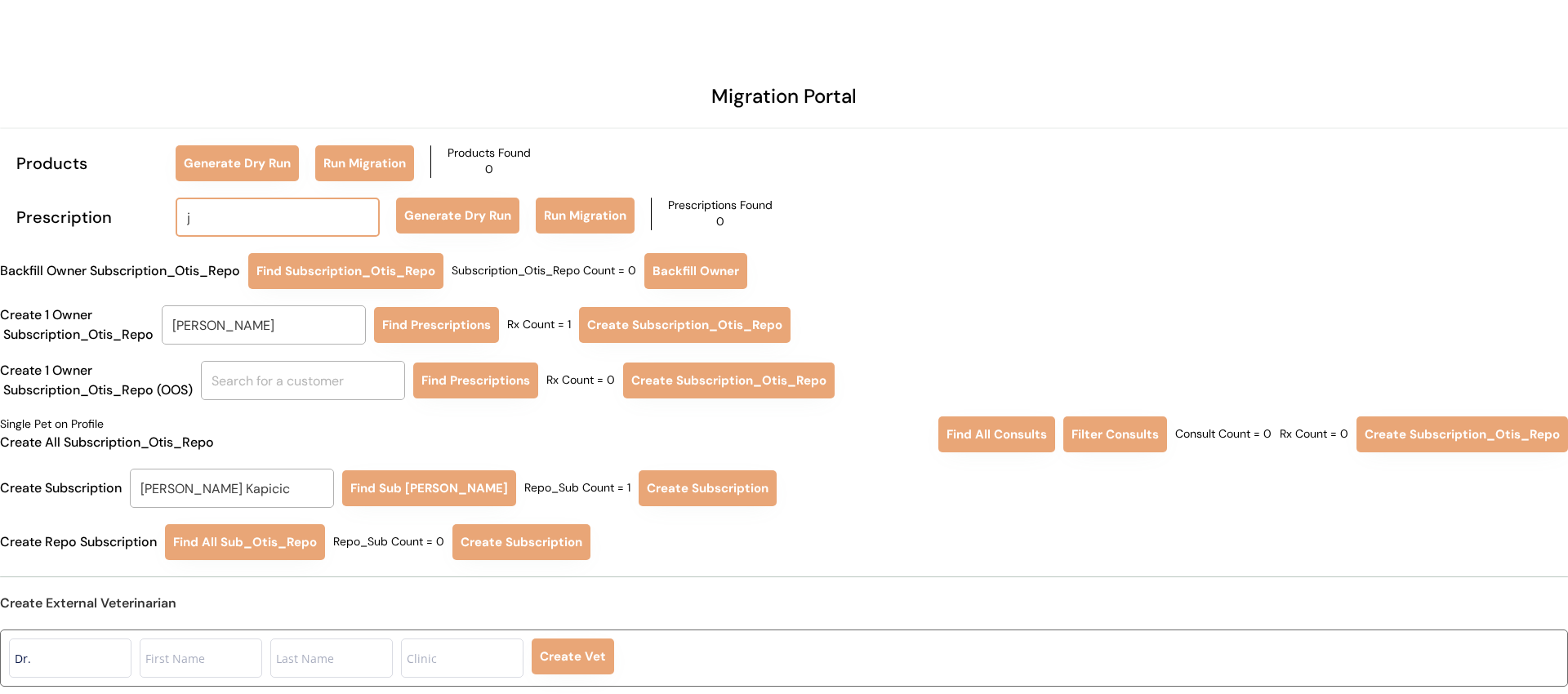
type input "ju"
type input "[PERSON_NAME]"
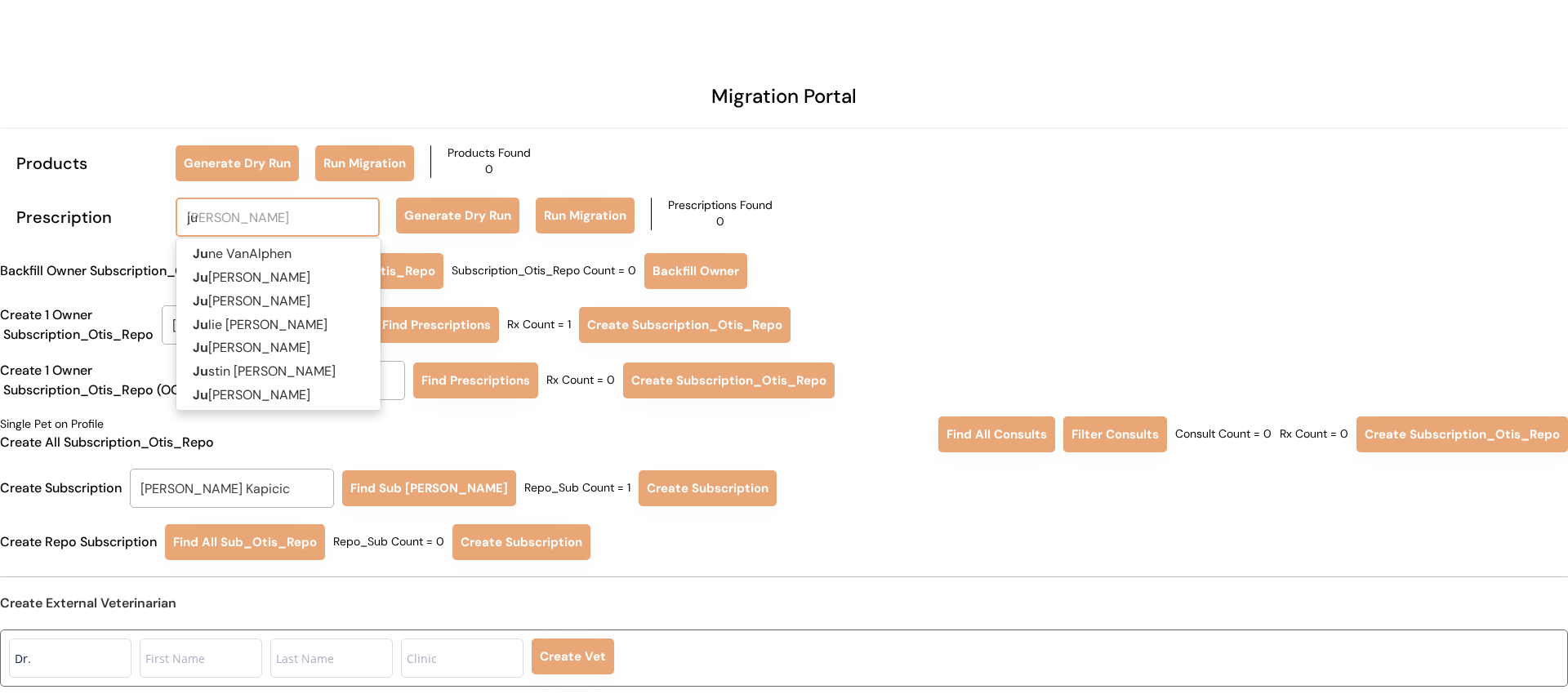
type input "[DATE]"
type input "[PERSON_NAME]"
type input "juli"
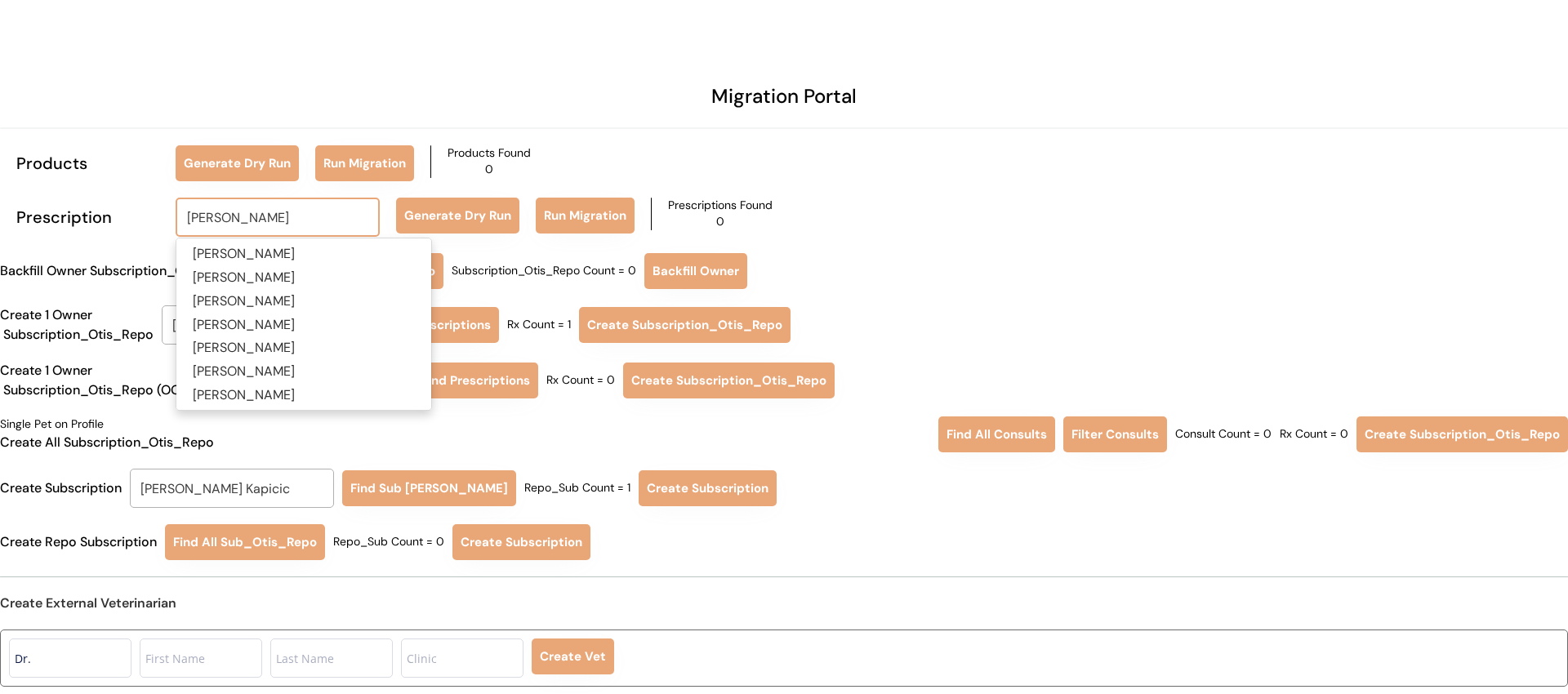
type input "[PERSON_NAME]"
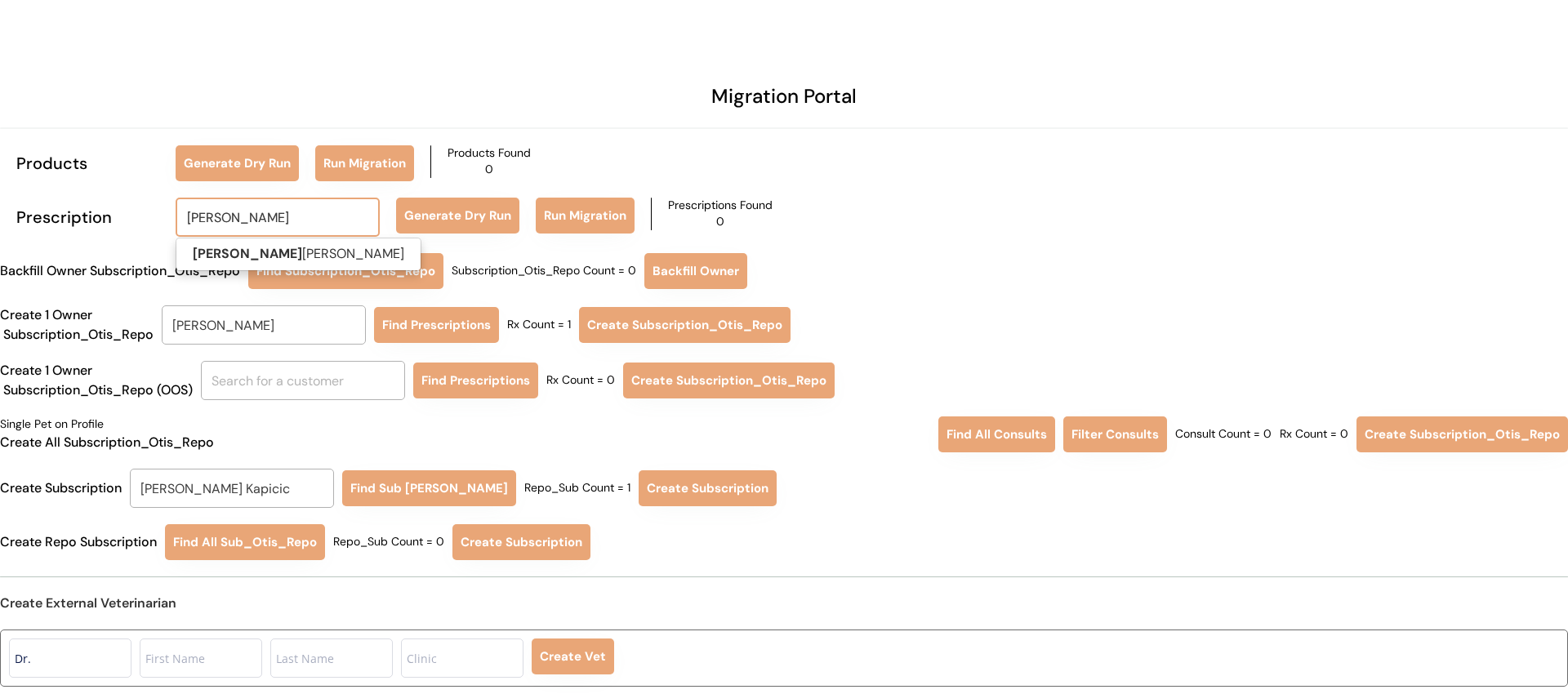
type input "[PERSON_NAME]"
type input "[PERSON_NAME] d"
type input "[PERSON_NAME]"
type input "[PERSON_NAME] di"
type input "[PERSON_NAME]"
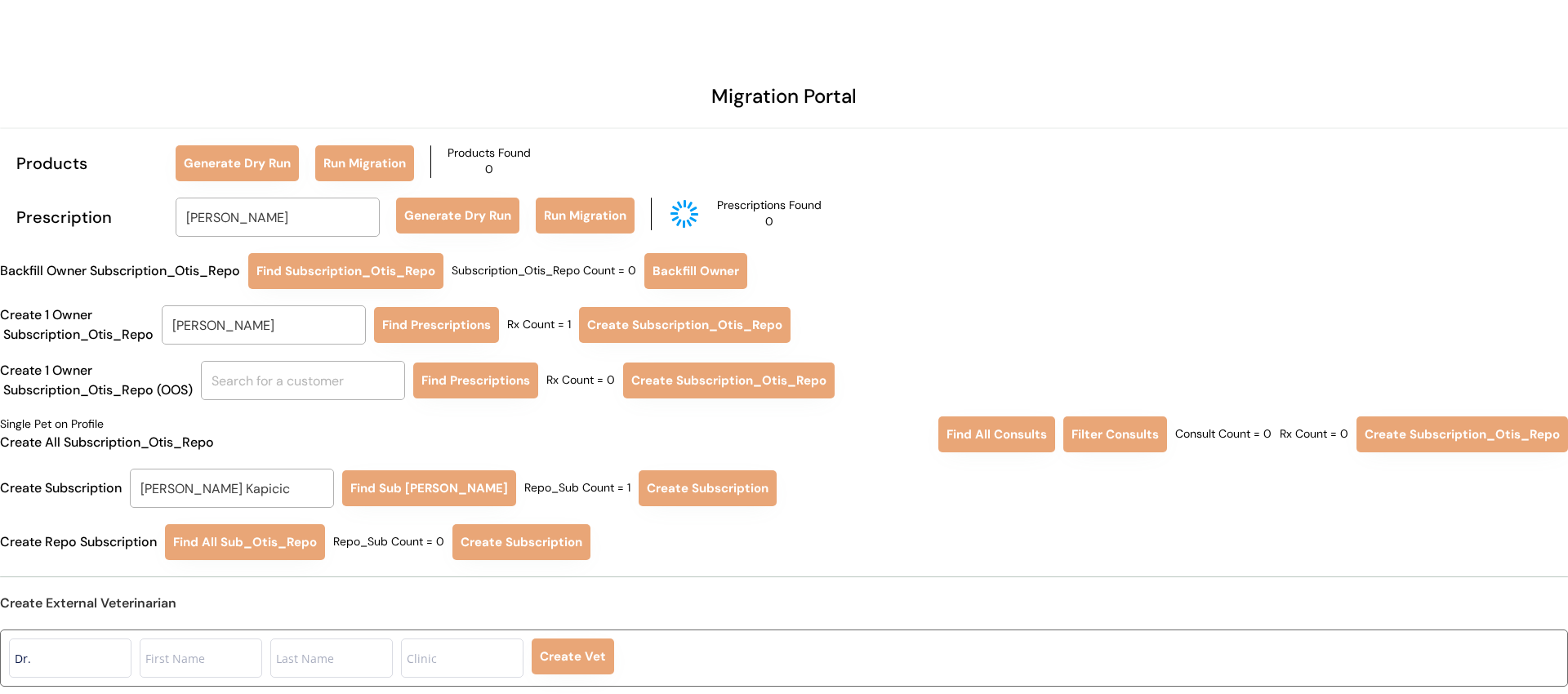
click at [472, 258] on div "Backfill Owner Subscription_Otis_Repo Find Subscription_Otis_Repo Subscription_…" at bounding box center [784, 271] width 1568 height 36
click at [477, 219] on button "Generate Dry Run" at bounding box center [458, 216] width 123 height 36
click at [527, 259] on div "Backfill Owner Subscription_Otis_Repo Find Subscription_Otis_Repo Subscription_…" at bounding box center [784, 271] width 1568 height 36
click at [477, 319] on button "Find Prescriptions" at bounding box center [436, 325] width 125 height 36
click at [647, 328] on button "Create Subscription_Otis_Repo" at bounding box center [685, 325] width 212 height 36
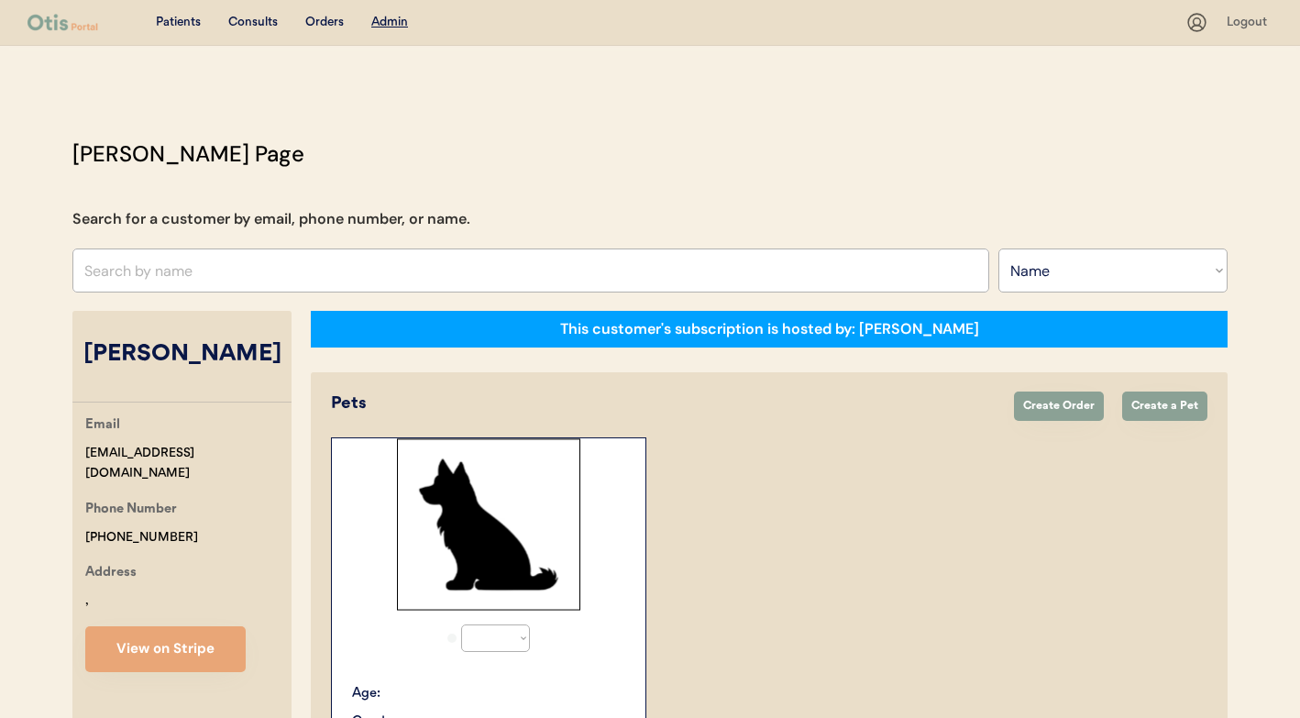
select select ""Name""
select select "true"
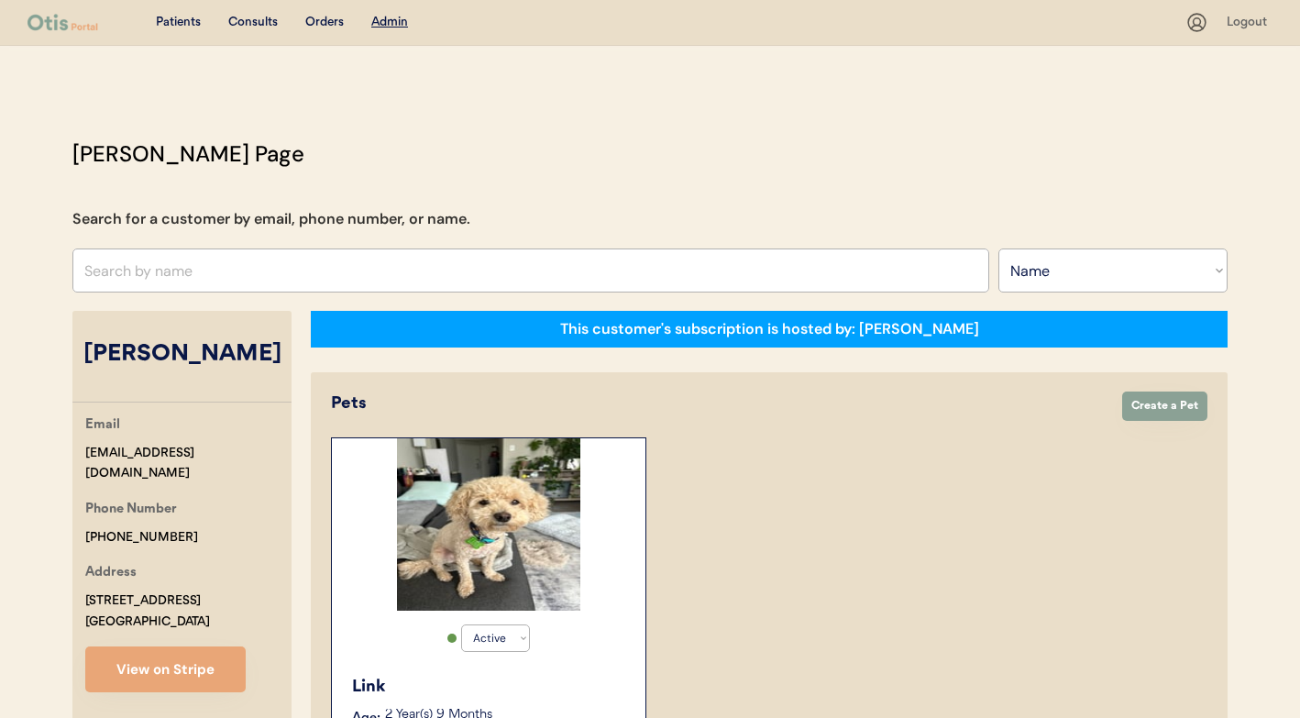
scroll to position [574, 0]
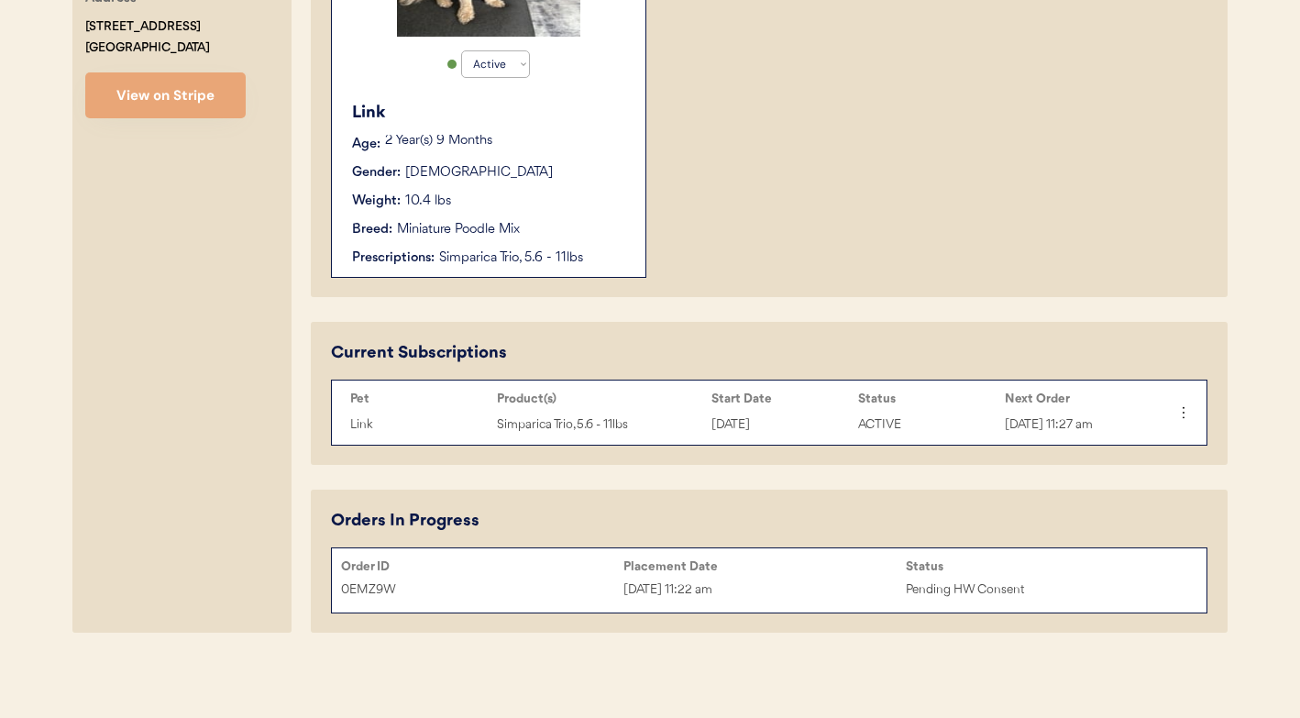
click at [786, 587] on div "Sep 11, 2025 11:22 am" at bounding box center [765, 590] width 282 height 21
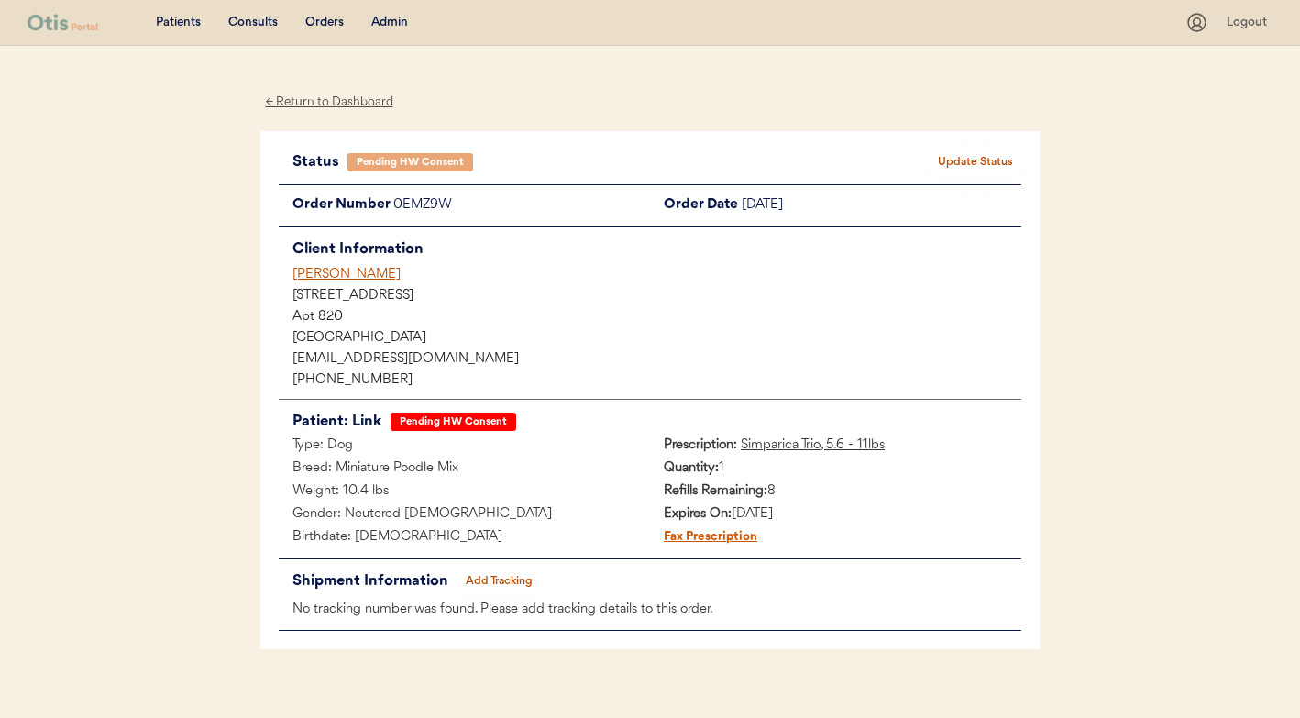
click at [604, 82] on div "← Return to Dashboard Status Pending HW Consent Update Status Order Number 0EMZ…" at bounding box center [649, 393] width 779 height 695
click at [346, 275] on div "Julisa Dixon" at bounding box center [657, 274] width 729 height 19
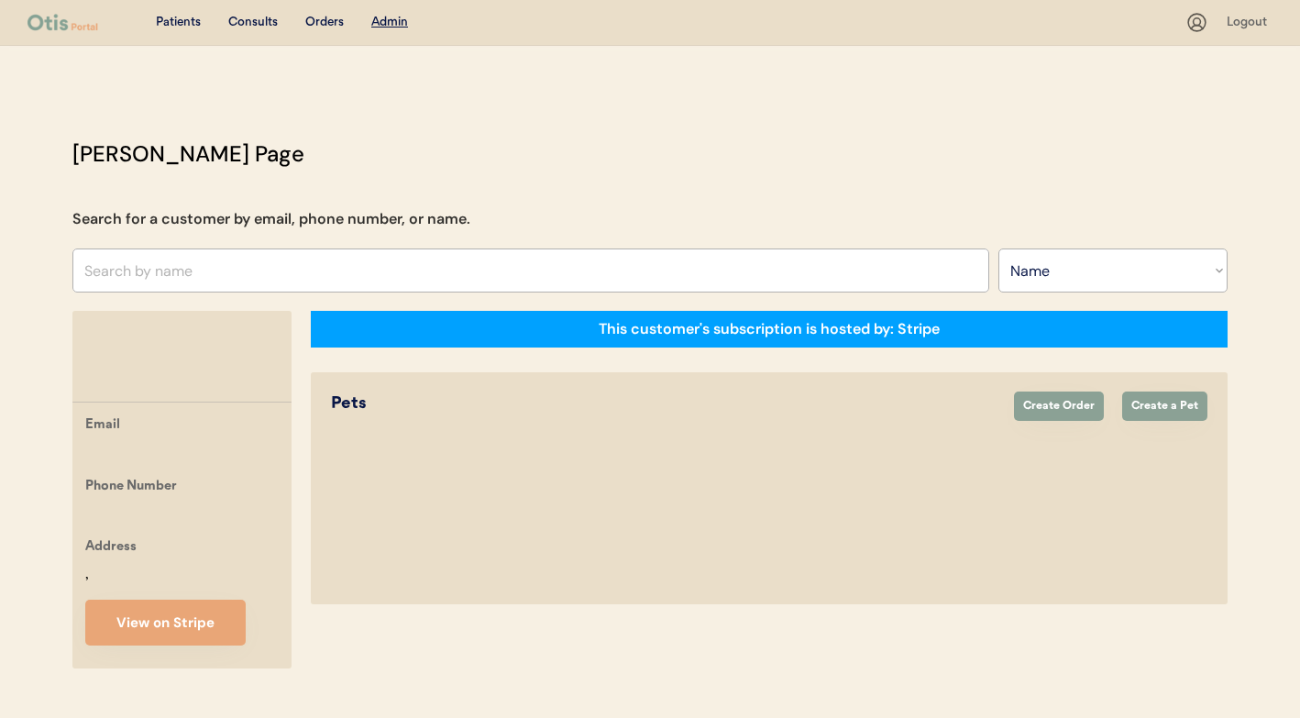
select select ""Name""
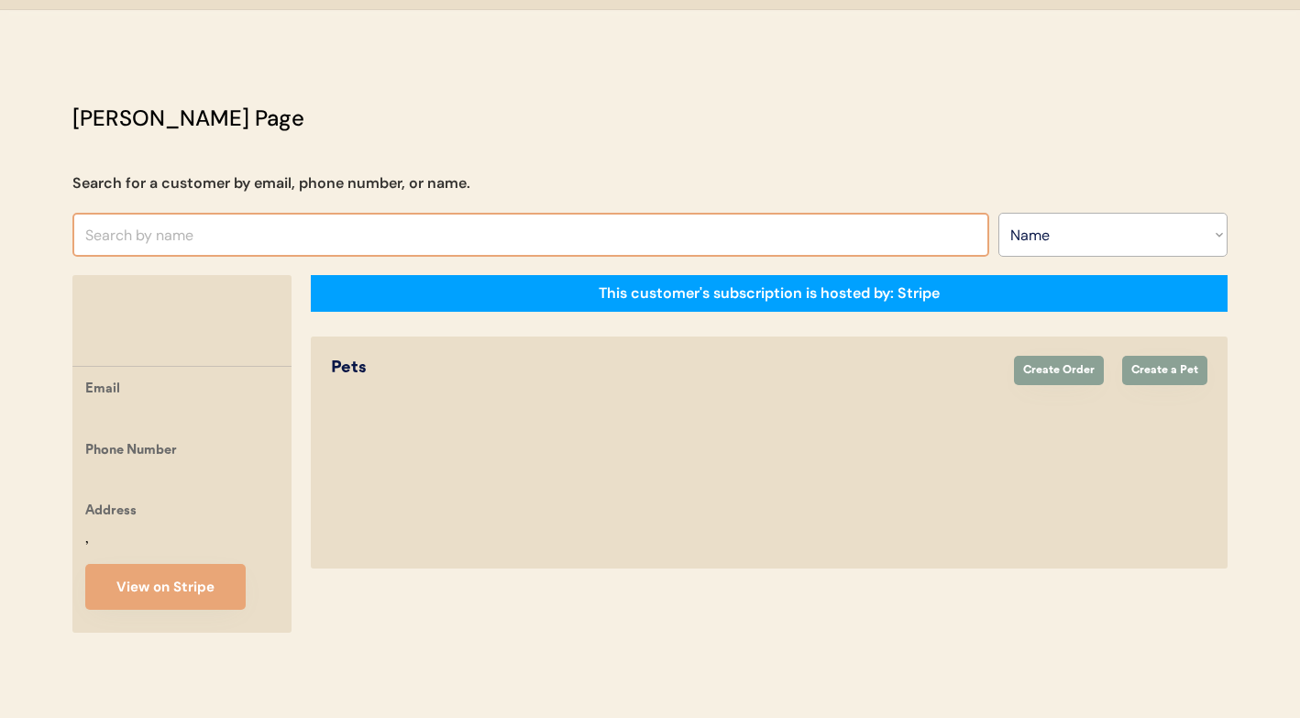
click at [468, 216] on input "text" at bounding box center [530, 235] width 917 height 44
type input "[PERSON_NAME]"
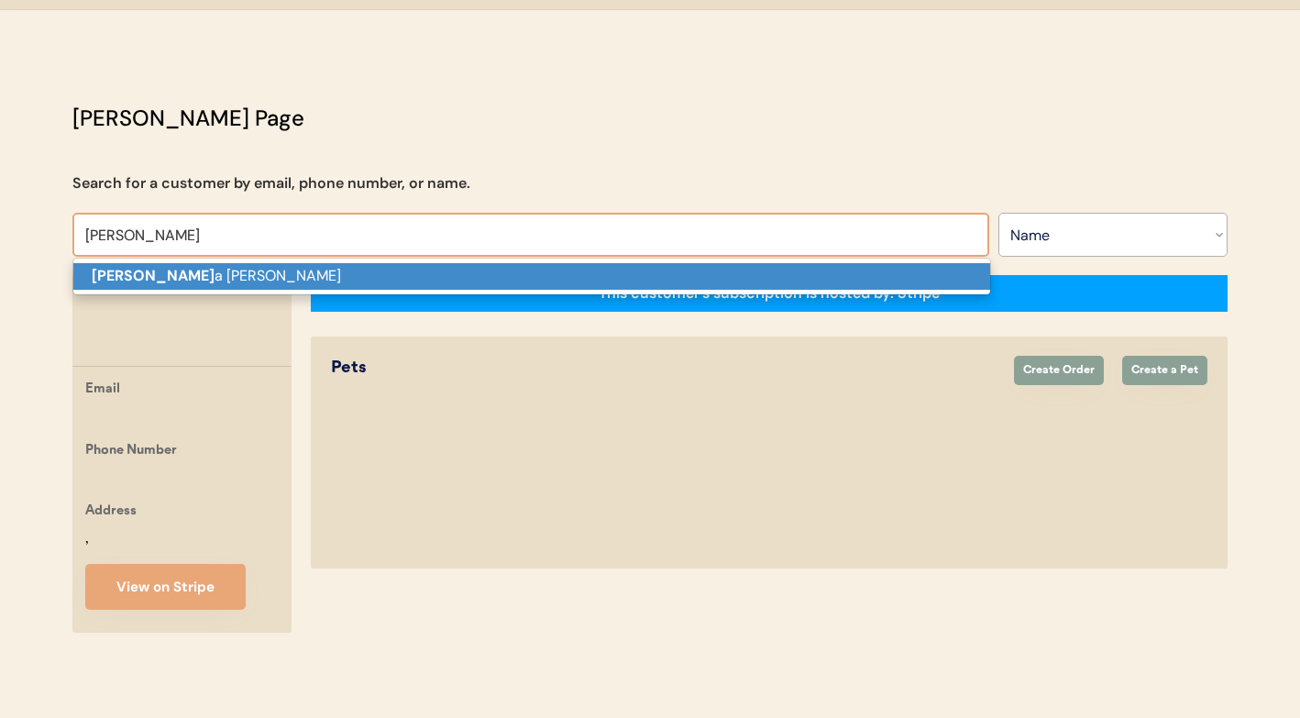
click at [302, 263] on p "[PERSON_NAME]" at bounding box center [531, 276] width 917 height 27
type input "[PERSON_NAME]"
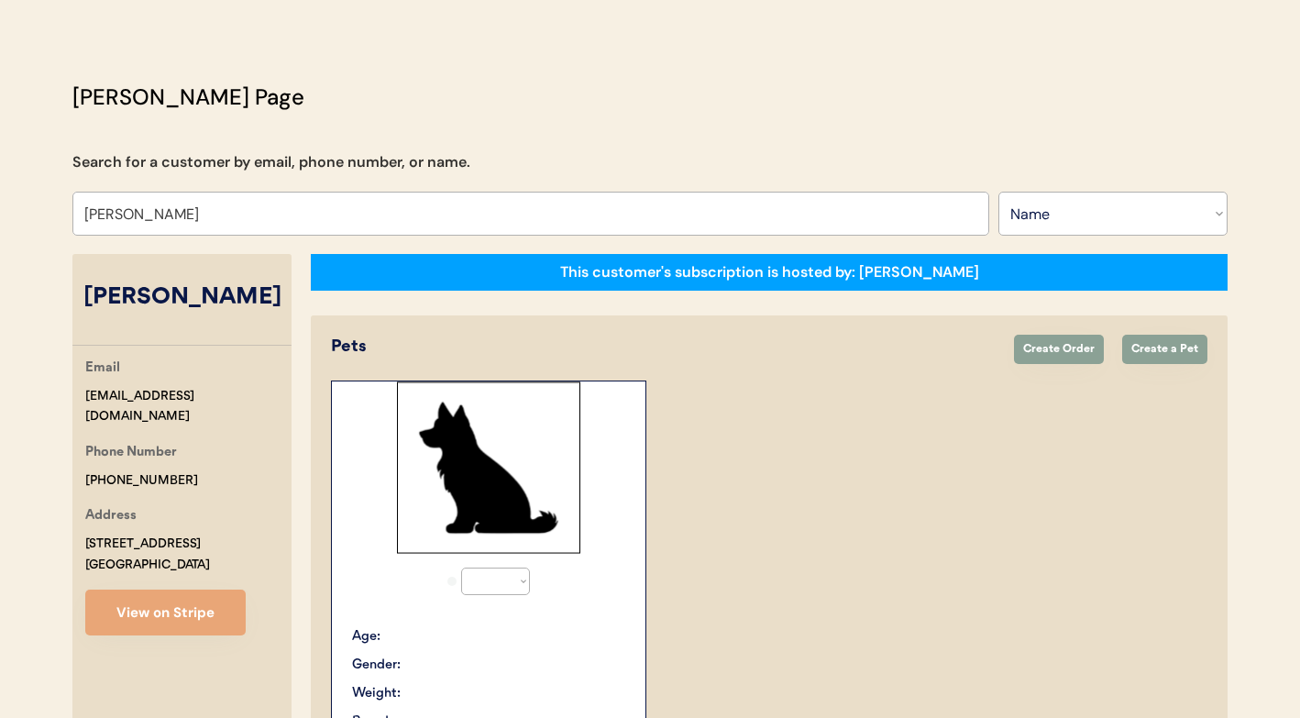
select select "true"
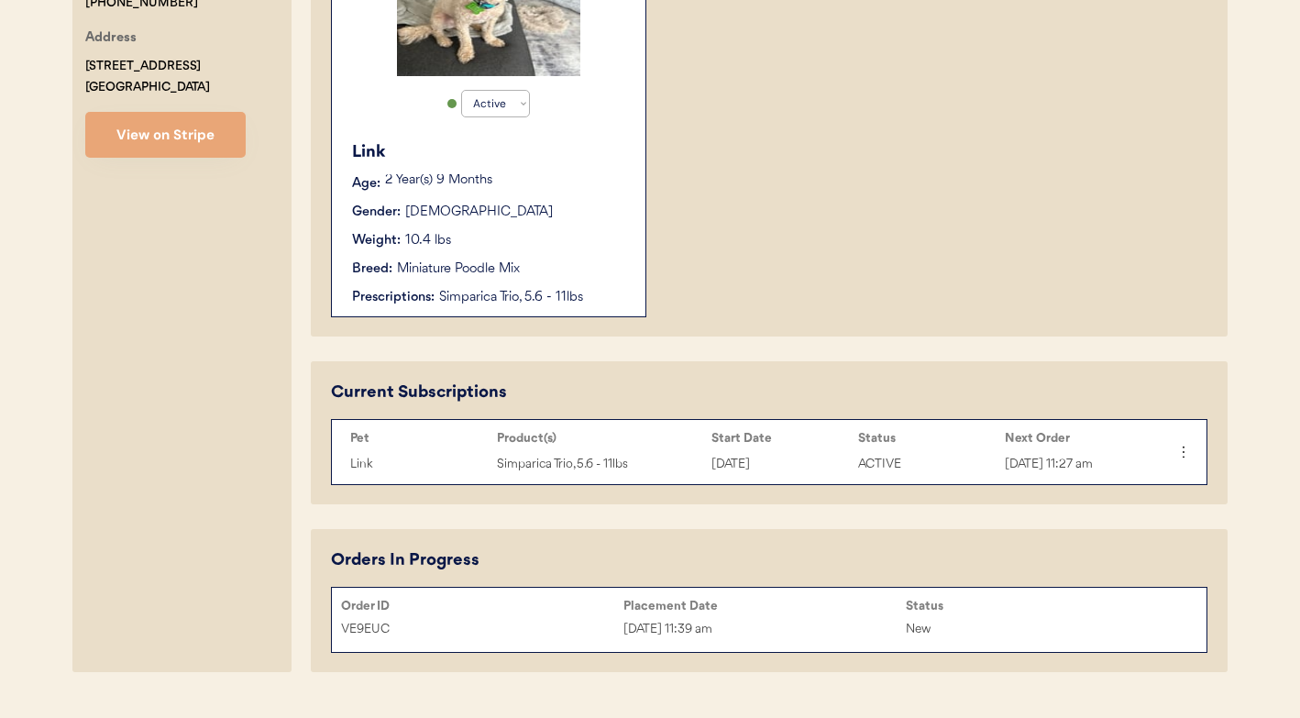
scroll to position [574, 0]
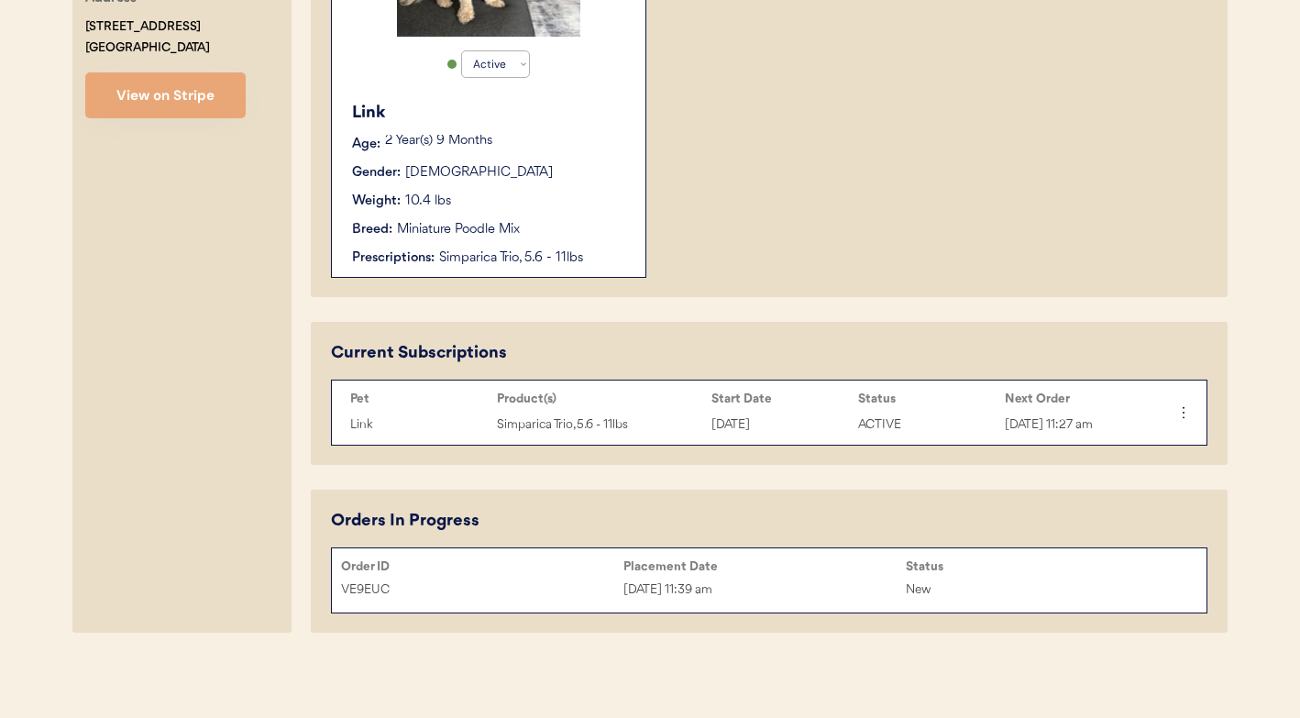
type input "[PERSON_NAME]"
click at [206, 99] on button "View on Stripe" at bounding box center [165, 95] width 160 height 46
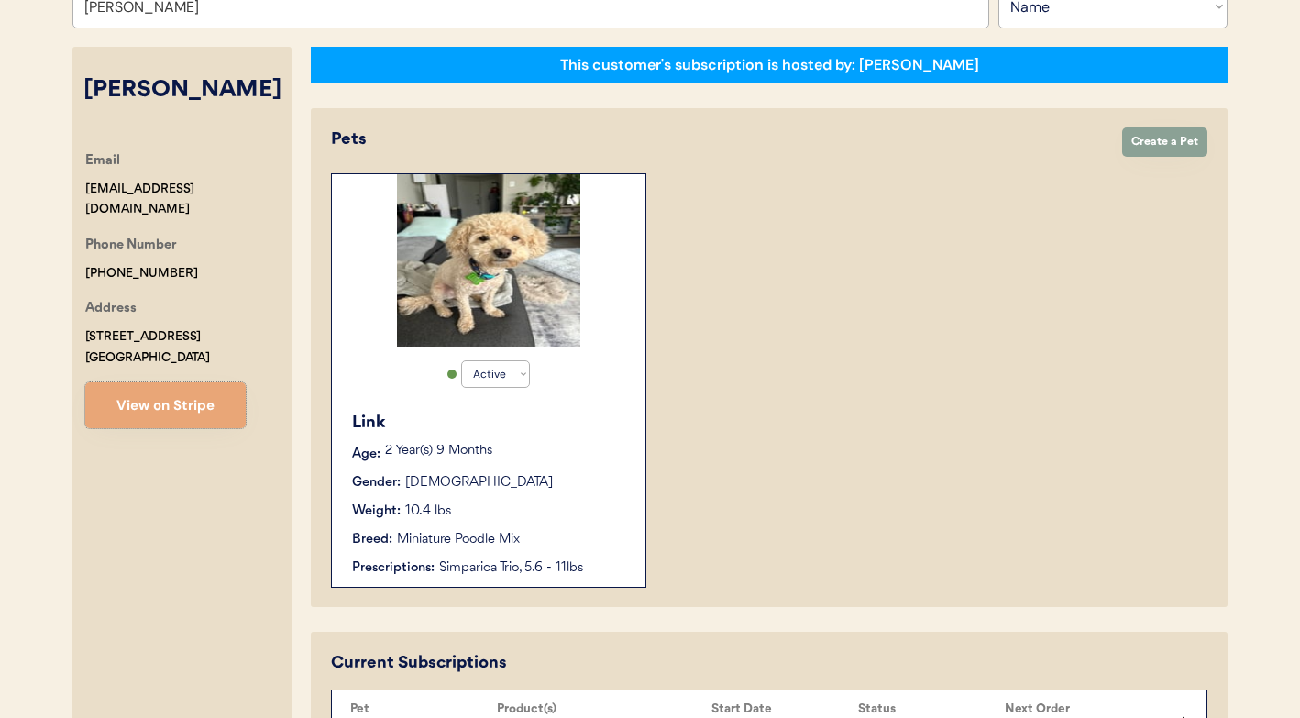
scroll to position [521, 0]
